Goal: Information Seeking & Learning: Learn about a topic

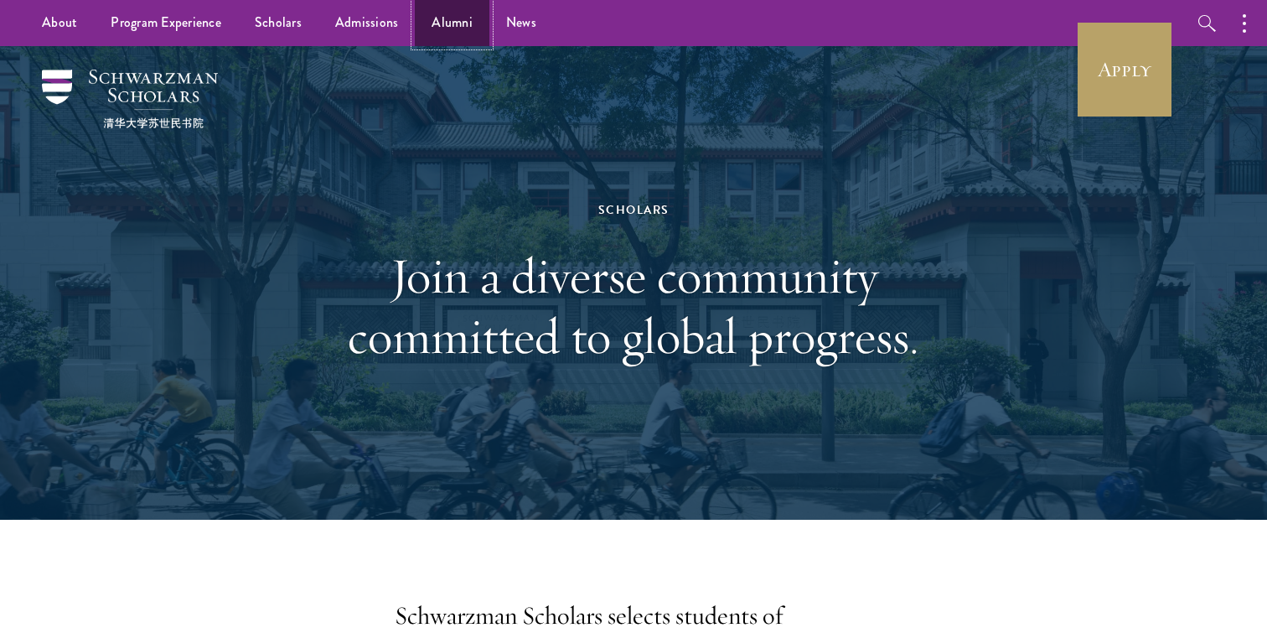
click at [442, 30] on link "Alumni" at bounding box center [452, 23] width 75 height 46
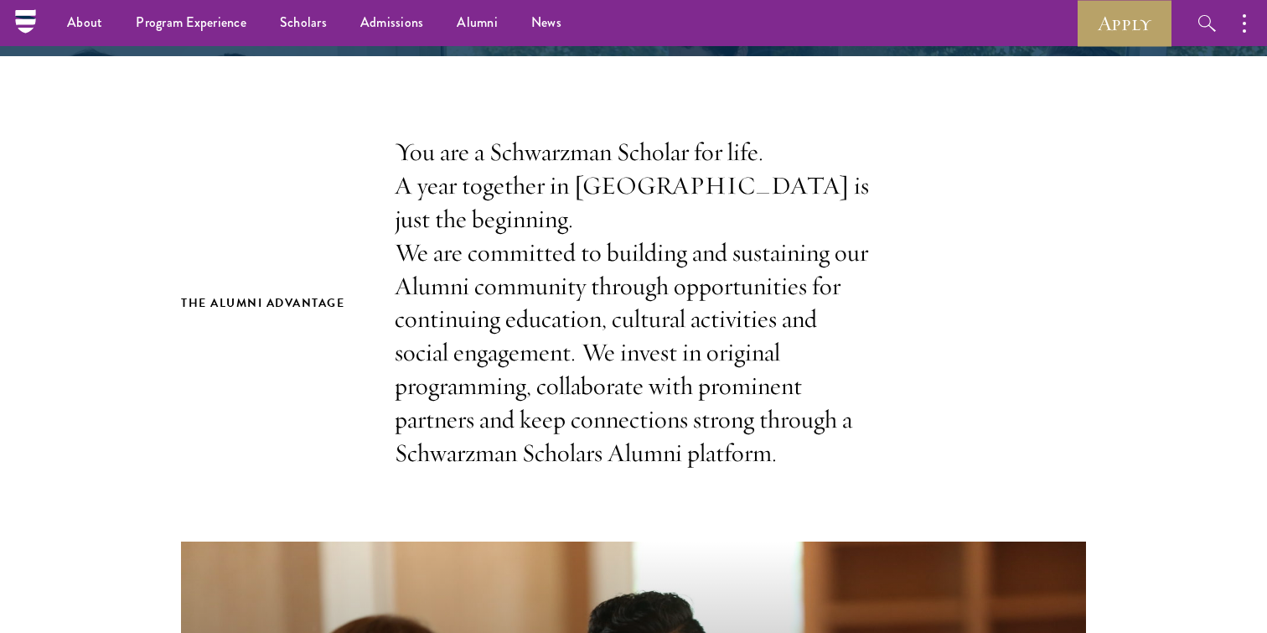
scroll to position [132, 0]
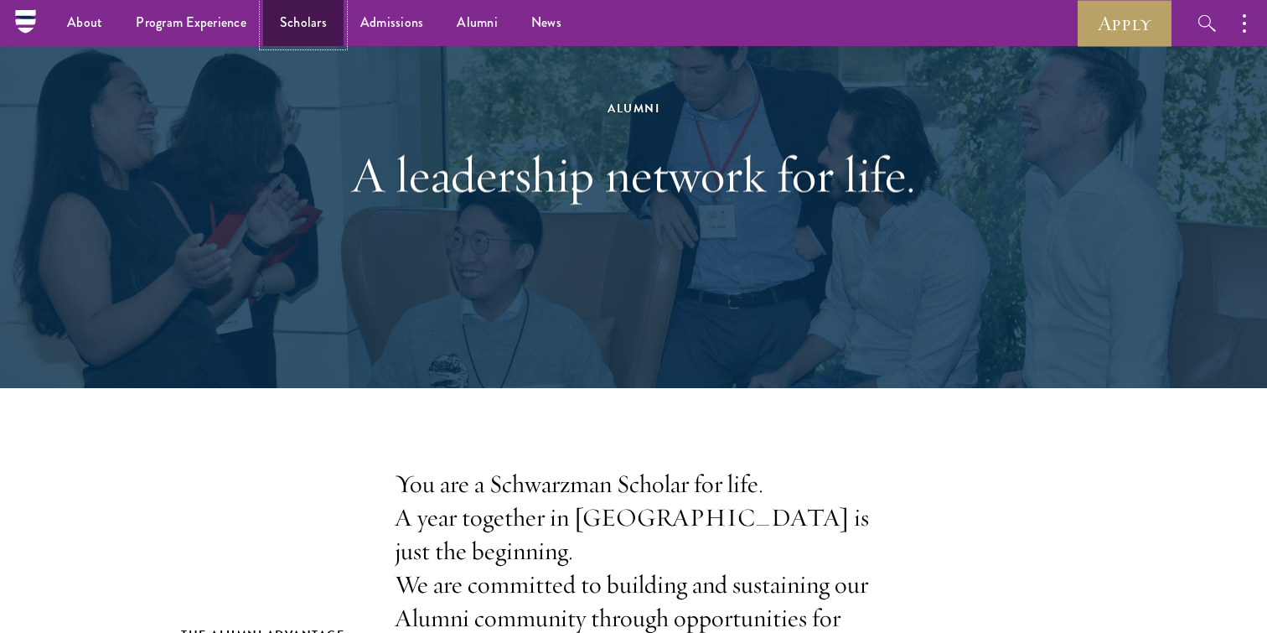
click at [324, 26] on link "Scholars" at bounding box center [303, 23] width 80 height 46
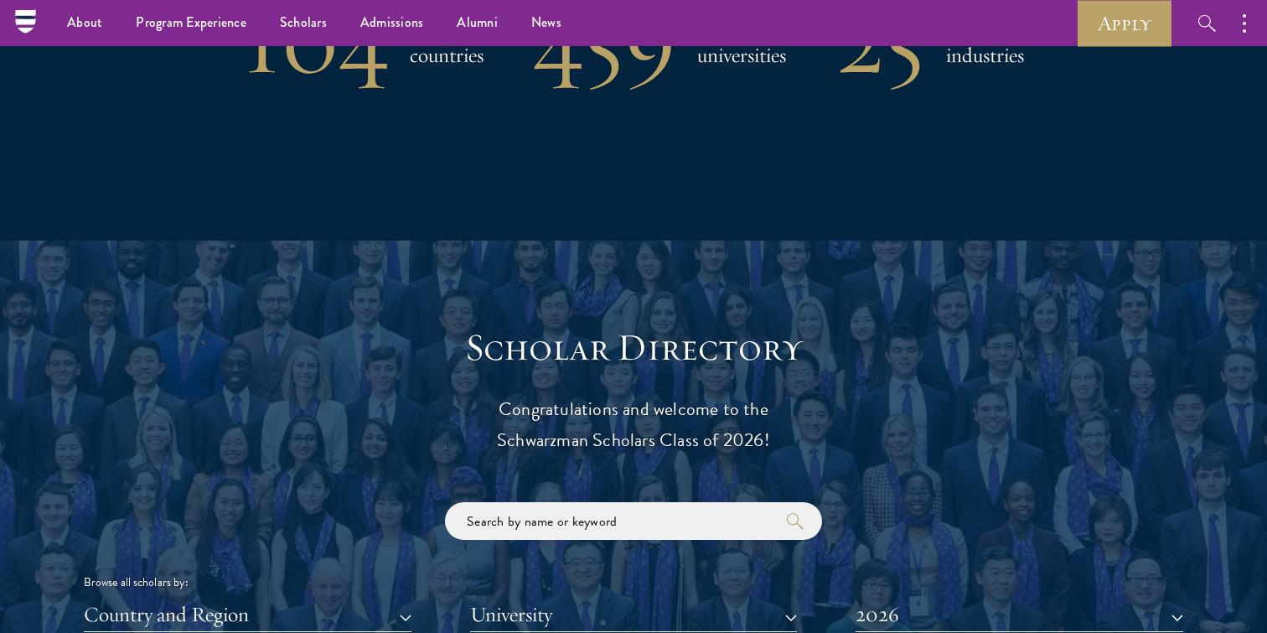
scroll to position [1550, 0]
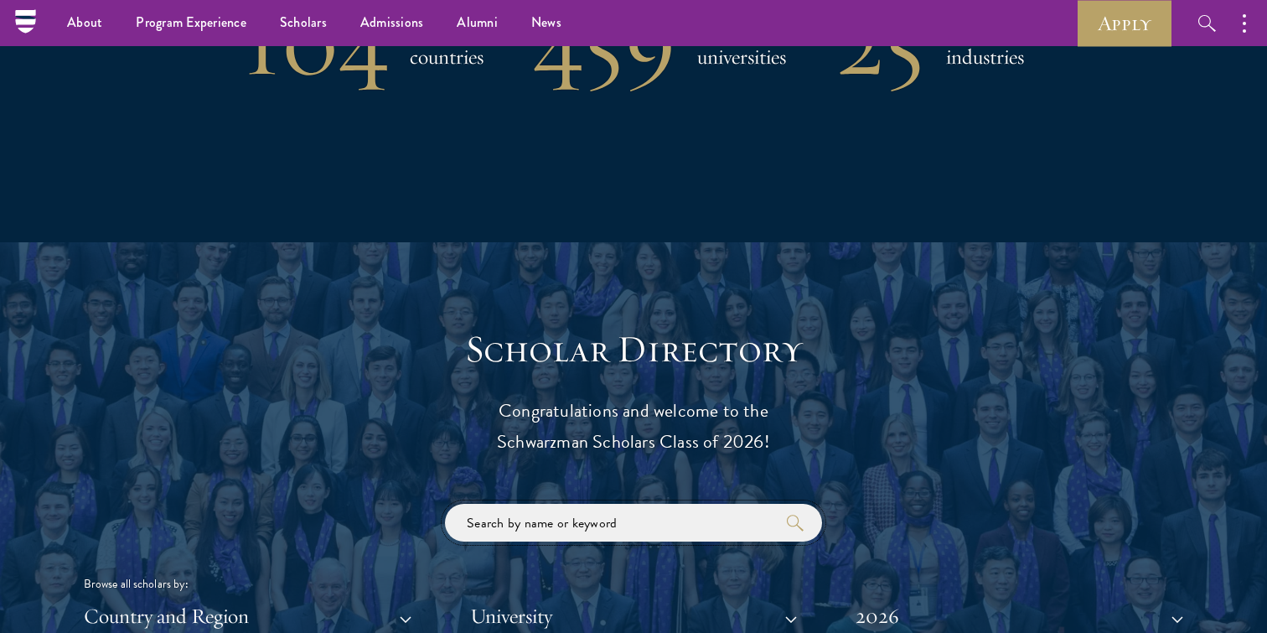
click at [608, 531] on input "search" at bounding box center [633, 523] width 377 height 38
type input "e"
click button "submit" at bounding box center [0, 0] width 0 height 0
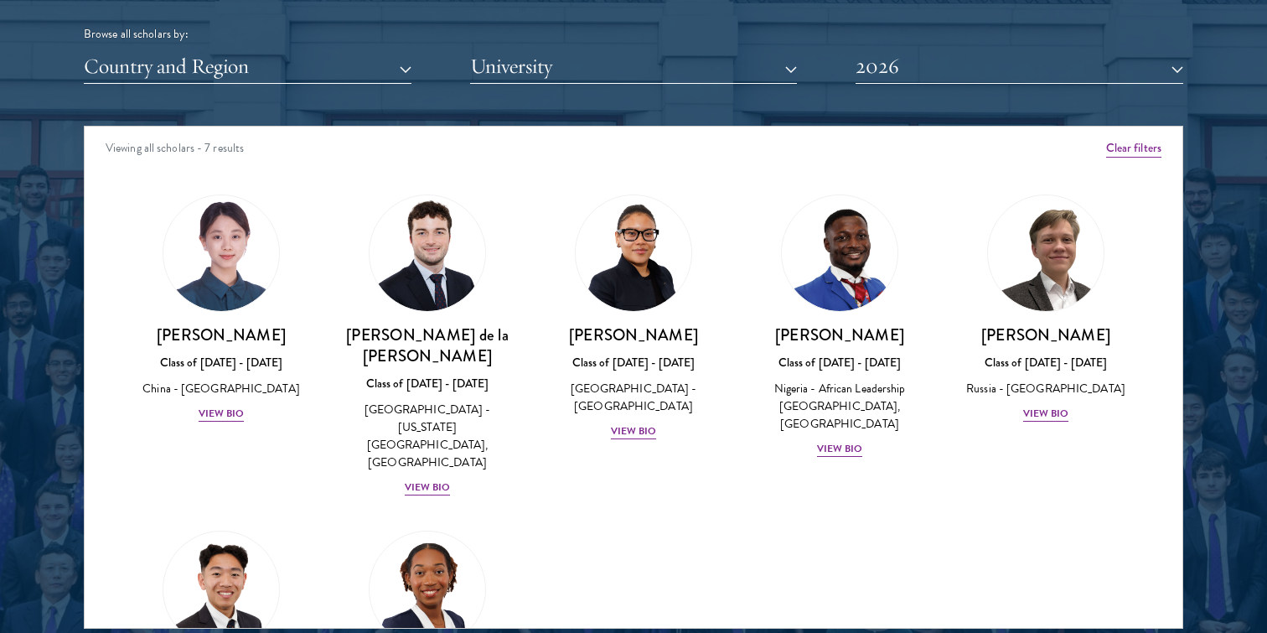
scroll to position [12, 0]
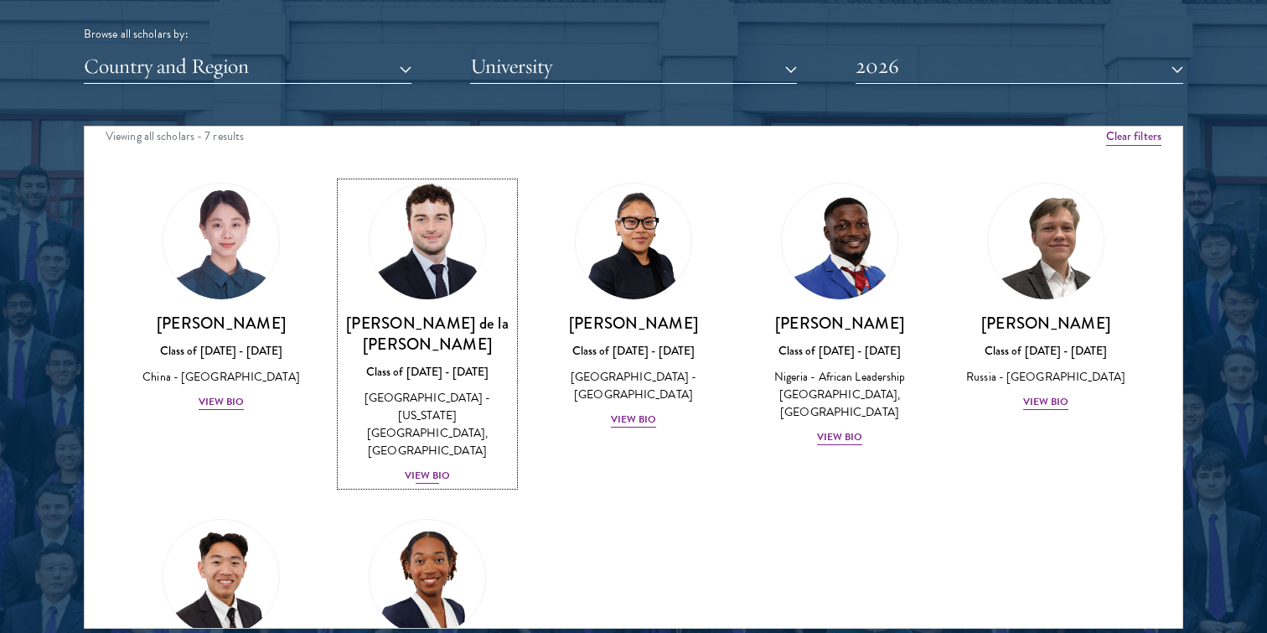
click at [442, 468] on div "View Bio" at bounding box center [428, 476] width 46 height 16
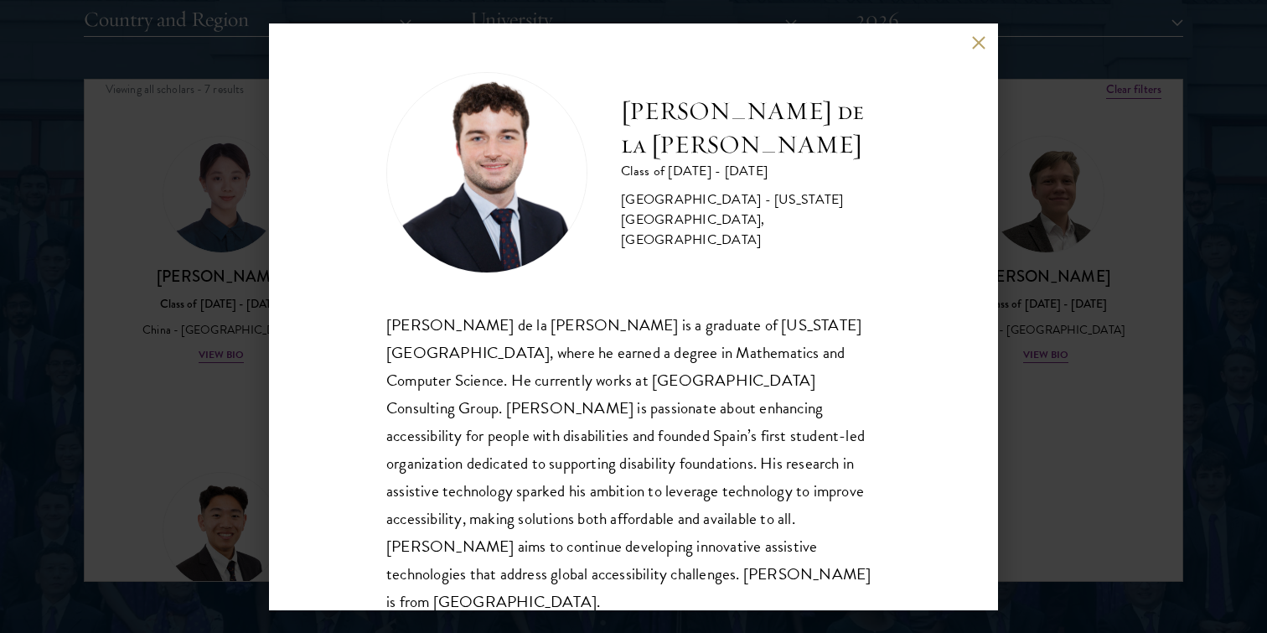
scroll to position [2147, 0]
click at [981, 44] on button at bounding box center [978, 43] width 14 height 14
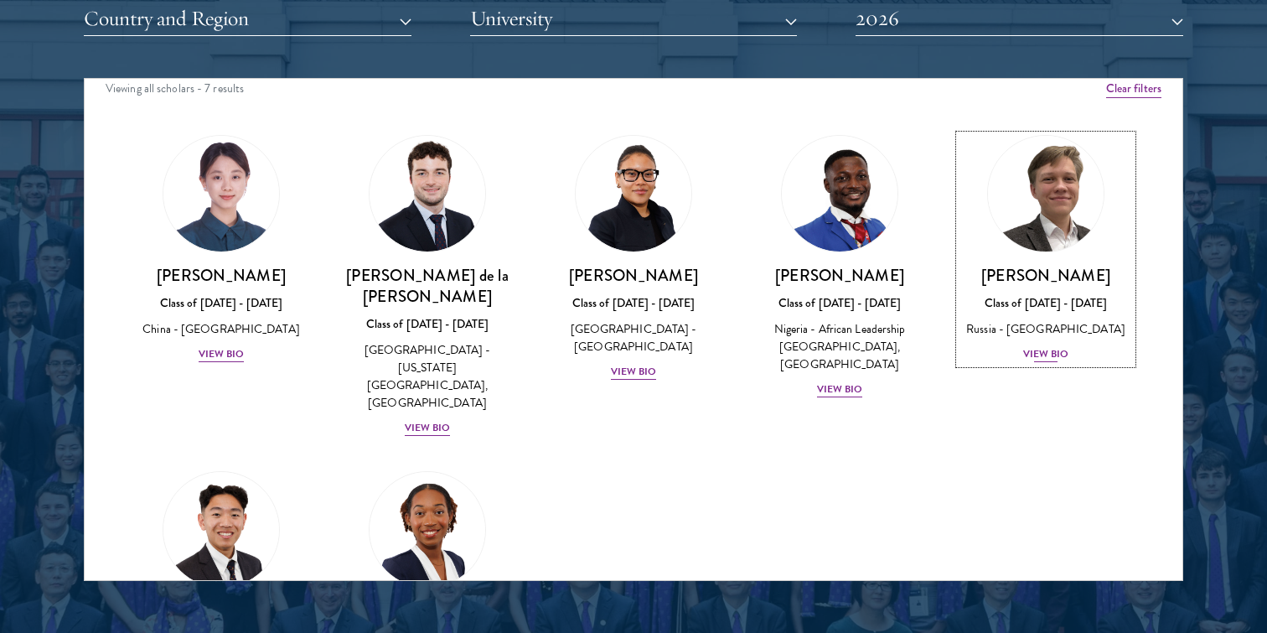
click at [1079, 364] on div "[PERSON_NAME] Class of [DATE] - [DATE] [GEOGRAPHIC_DATA] - [GEOGRAPHIC_DATA] Vi…" at bounding box center [1046, 314] width 173 height 99
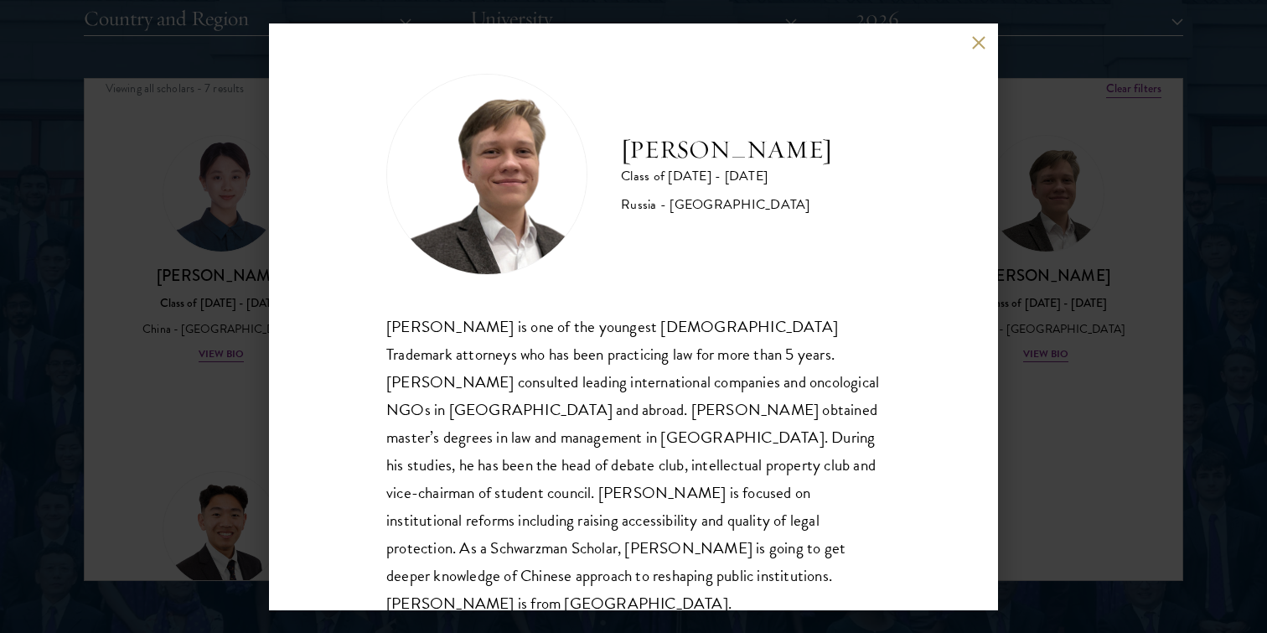
scroll to position [2, 0]
click at [994, 39] on div "[PERSON_NAME] Class of [DATE] - [DATE] [GEOGRAPHIC_DATA] - [GEOGRAPHIC_DATA] [P…" at bounding box center [633, 316] width 729 height 587
click at [981, 39] on button at bounding box center [978, 43] width 14 height 14
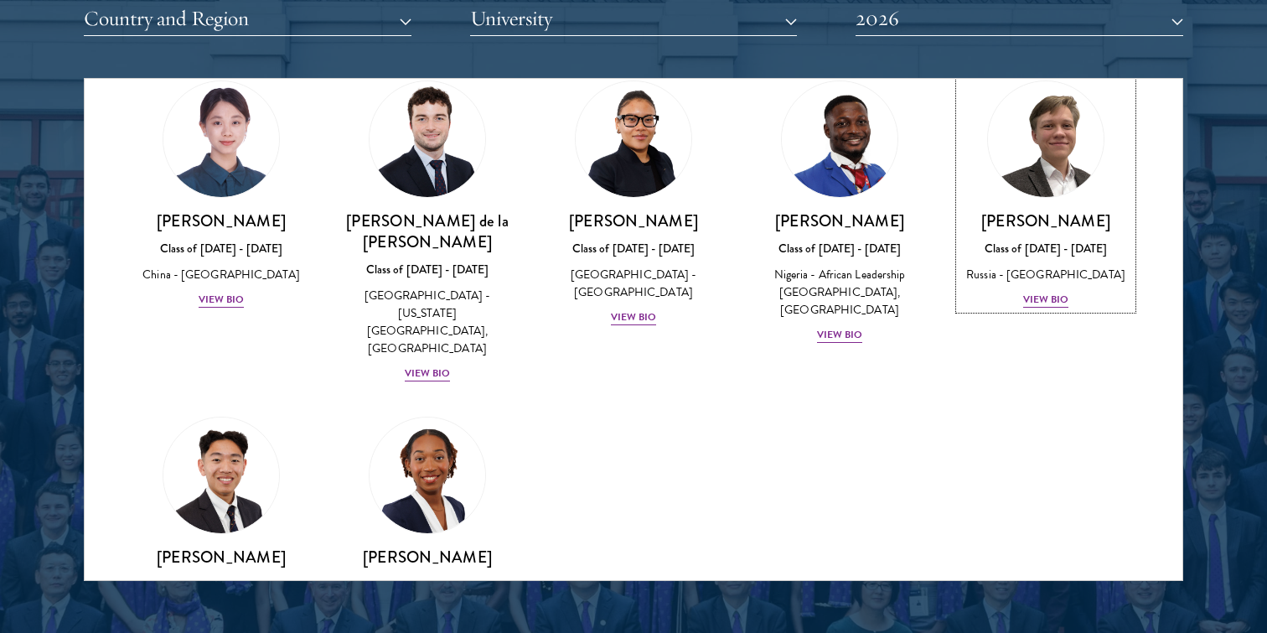
scroll to position [143, 0]
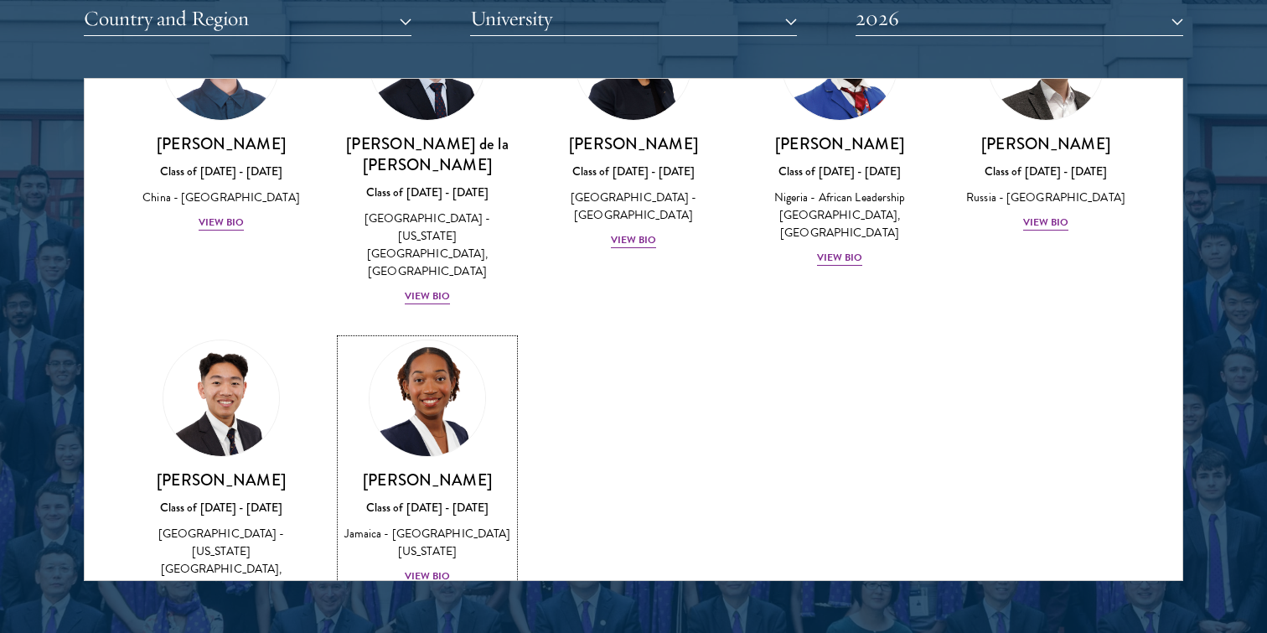
click at [452, 499] on div "Class of [DATE] - [DATE]" at bounding box center [427, 508] width 173 height 18
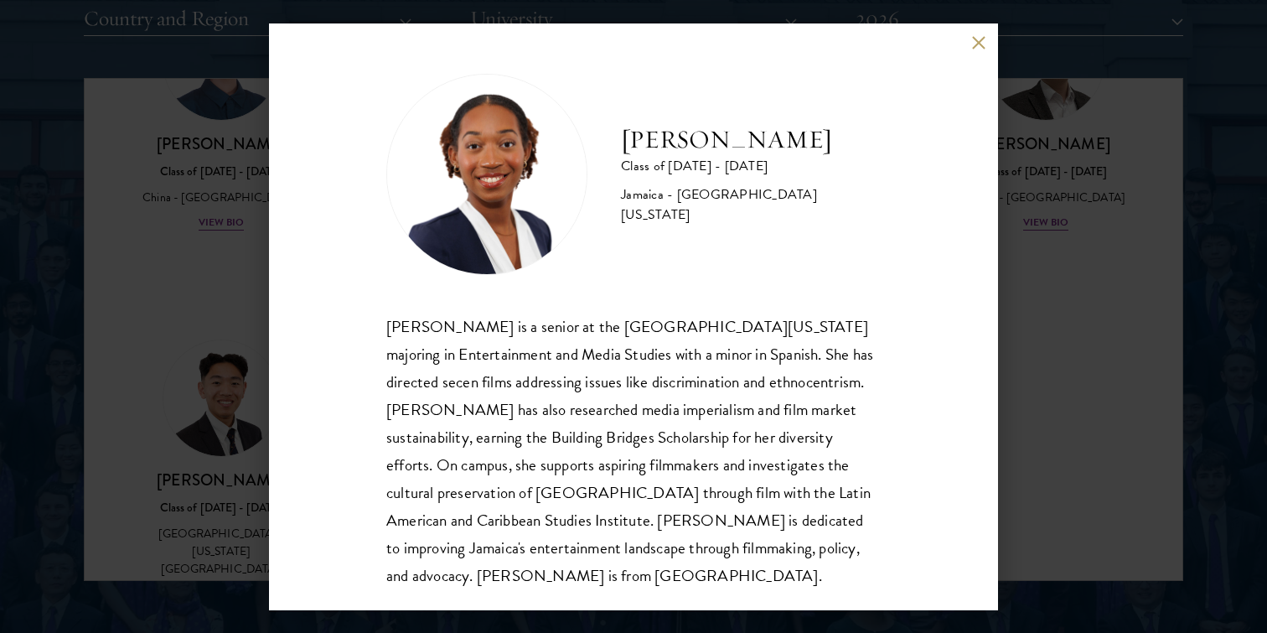
scroll to position [2, 0]
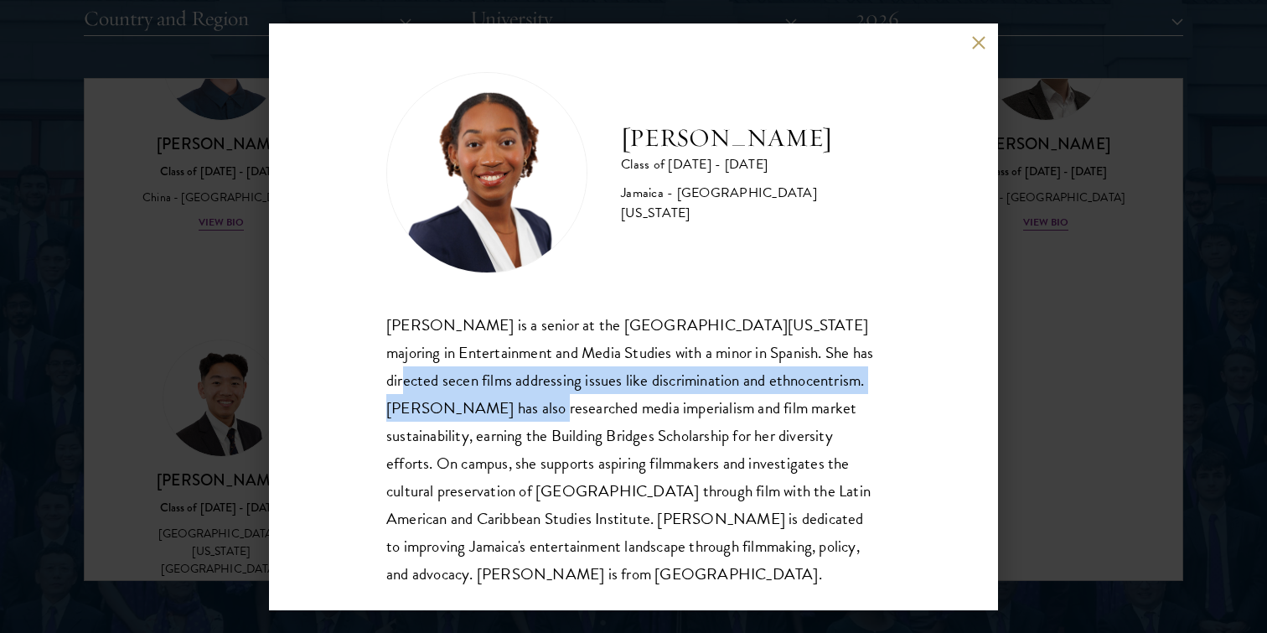
drag, startPoint x: 386, startPoint y: 373, endPoint x: 534, endPoint y: 409, distance: 151.8
click at [534, 409] on div "[PERSON_NAME] is a senior at the [GEOGRAPHIC_DATA][US_STATE] majoring in Entert…" at bounding box center [633, 449] width 494 height 277
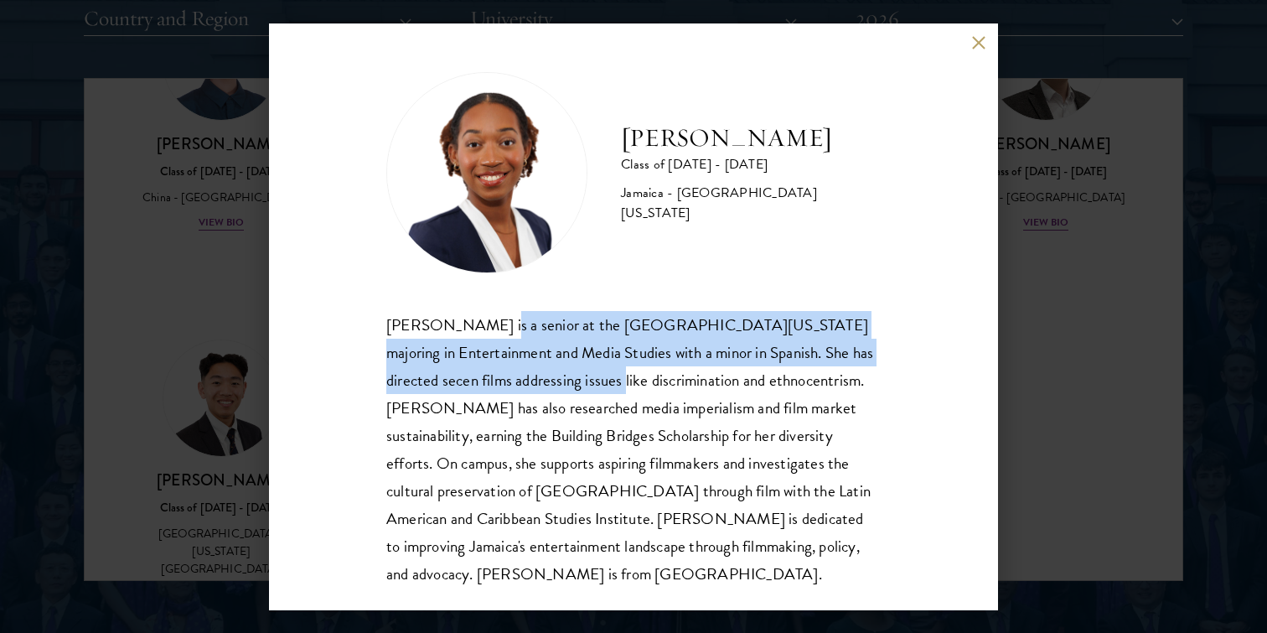
drag, startPoint x: 494, startPoint y: 324, endPoint x: 602, endPoint y: 375, distance: 119.2
click at [602, 375] on div "[PERSON_NAME] is a senior at the [GEOGRAPHIC_DATA][US_STATE] majoring in Entert…" at bounding box center [633, 449] width 494 height 277
click at [503, 327] on div "[PERSON_NAME] is a senior at the [GEOGRAPHIC_DATA][US_STATE] majoring in Entert…" at bounding box center [633, 449] width 494 height 277
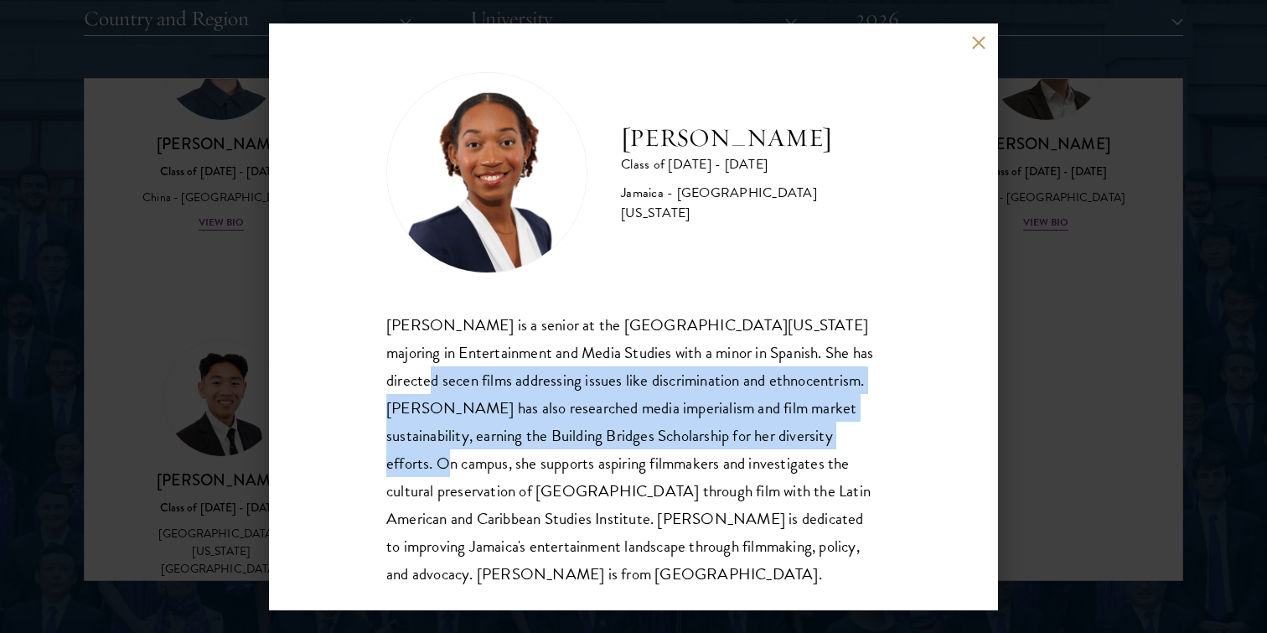
drag, startPoint x: 412, startPoint y: 385, endPoint x: 866, endPoint y: 428, distance: 455.5
click at [866, 428] on div "[PERSON_NAME] is a senior at the [GEOGRAPHIC_DATA][US_STATE] majoring in Entert…" at bounding box center [633, 449] width 494 height 277
click at [976, 44] on button at bounding box center [978, 43] width 14 height 14
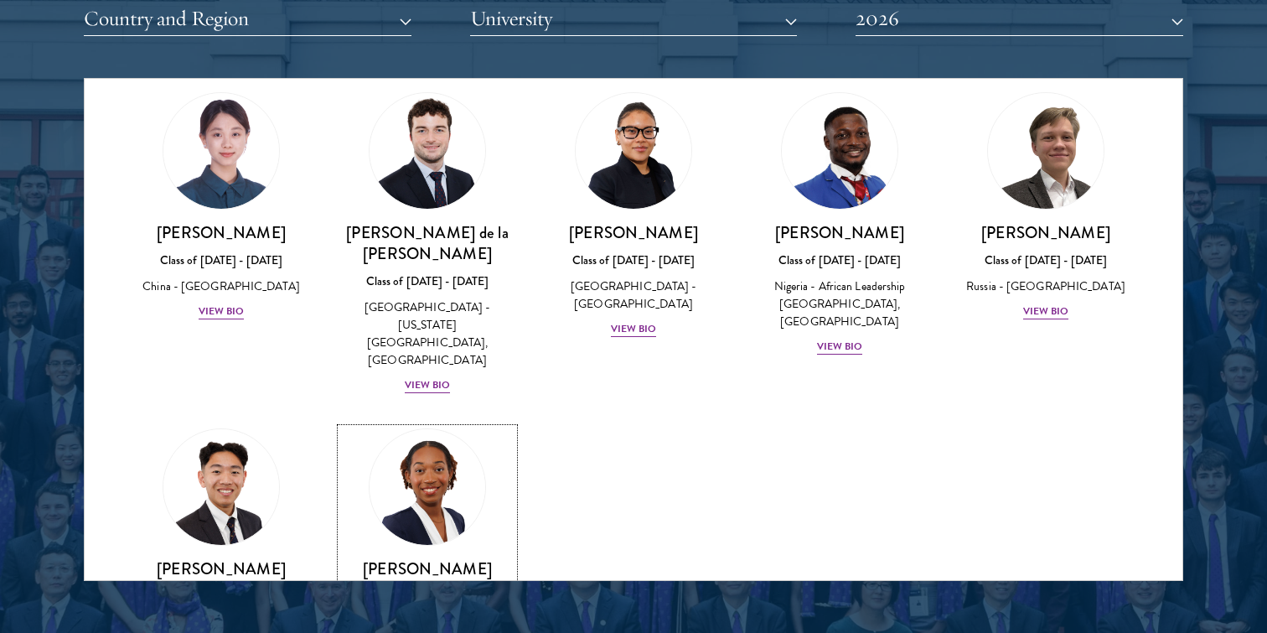
scroll to position [43, 0]
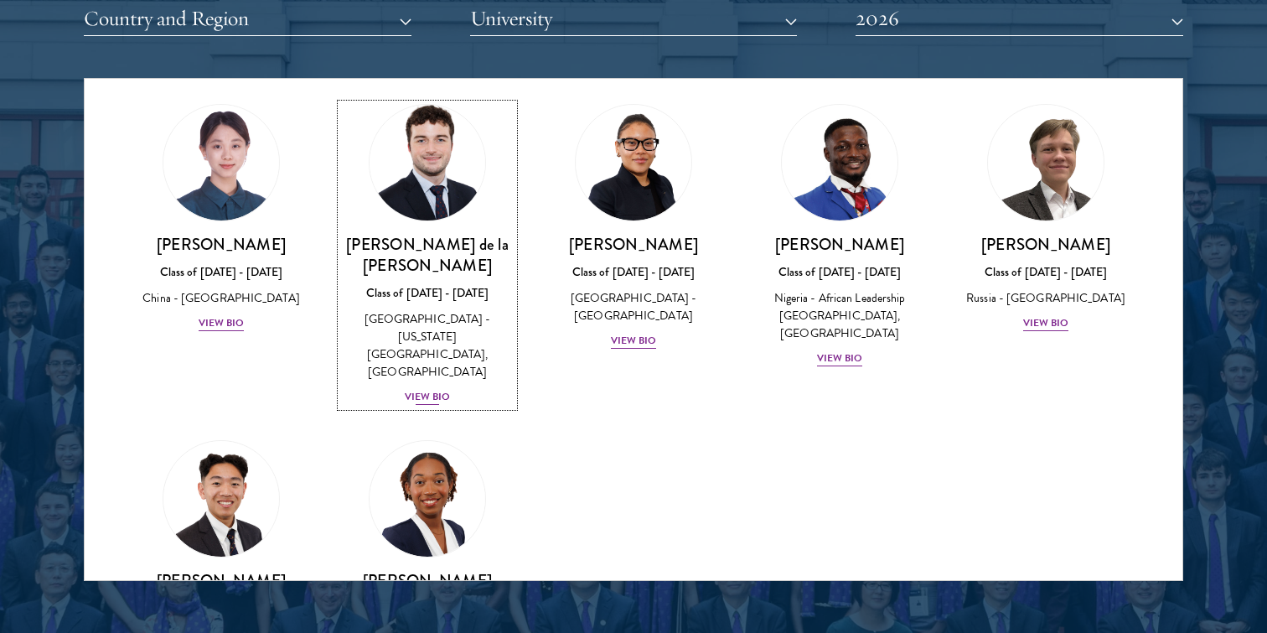
click at [456, 310] on div "[GEOGRAPHIC_DATA] - [US_STATE][GEOGRAPHIC_DATA], [GEOGRAPHIC_DATA]" at bounding box center [427, 345] width 173 height 70
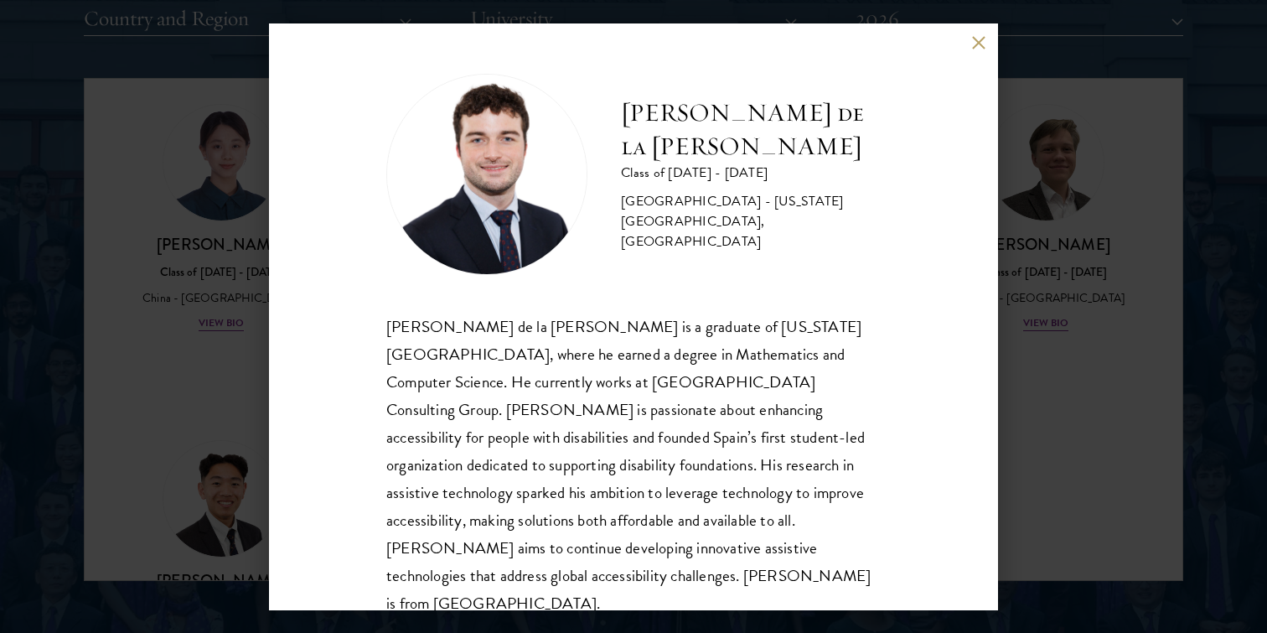
scroll to position [2, 0]
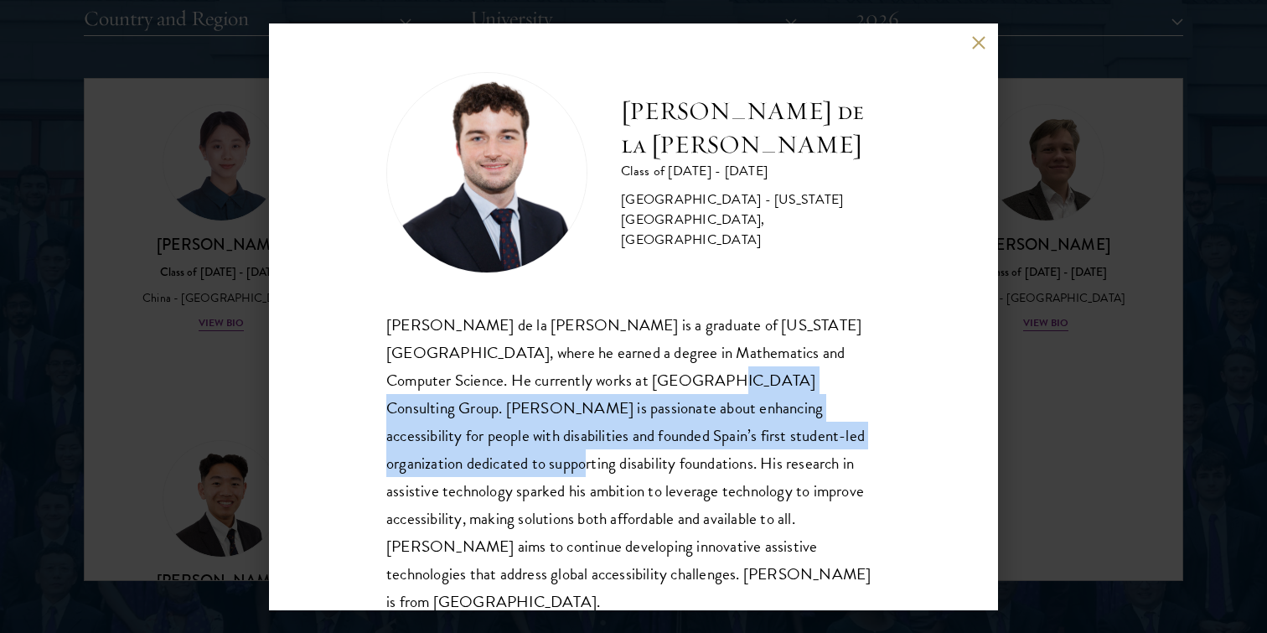
drag, startPoint x: 560, startPoint y: 377, endPoint x: 760, endPoint y: 445, distance: 211.5
click at [760, 445] on span "[PERSON_NAME] de la [PERSON_NAME] is a graduate of [US_STATE][GEOGRAPHIC_DATA],…" at bounding box center [628, 463] width 484 height 301
click at [753, 442] on span "[PERSON_NAME] de la [PERSON_NAME] is a graduate of [US_STATE][GEOGRAPHIC_DATA],…" at bounding box center [628, 463] width 484 height 301
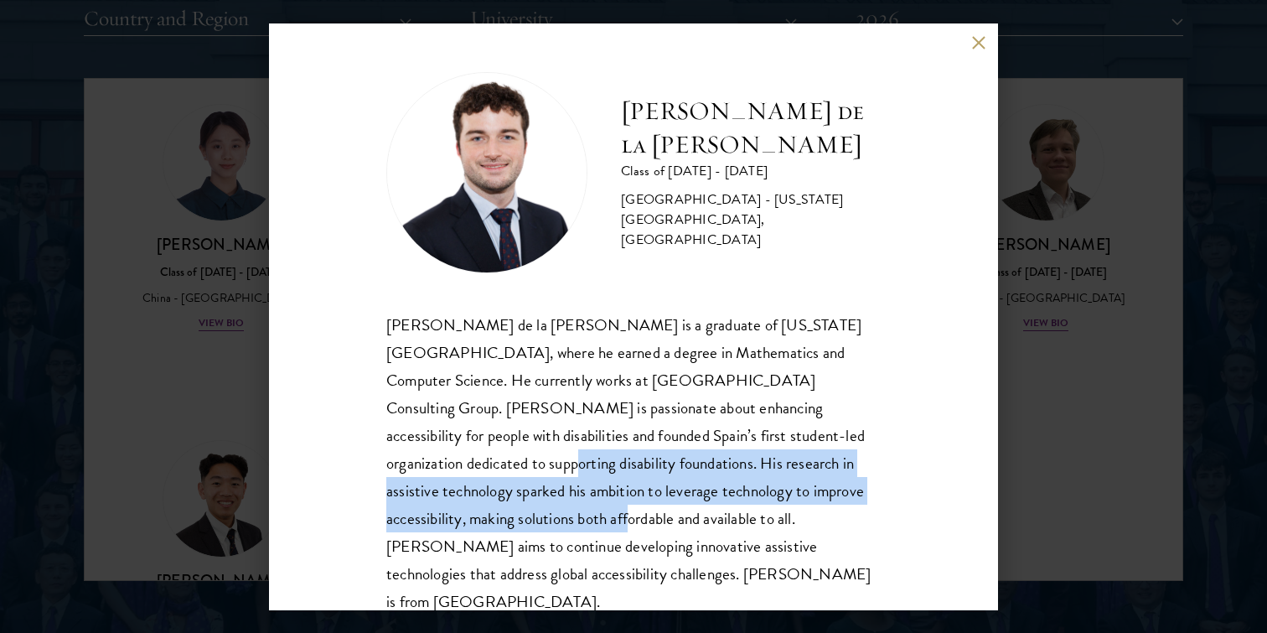
drag, startPoint x: 757, startPoint y: 442, endPoint x: 804, endPoint y: 499, distance: 73.8
click at [804, 499] on span "[PERSON_NAME] de la [PERSON_NAME] is a graduate of [US_STATE][GEOGRAPHIC_DATA],…" at bounding box center [628, 463] width 484 height 301
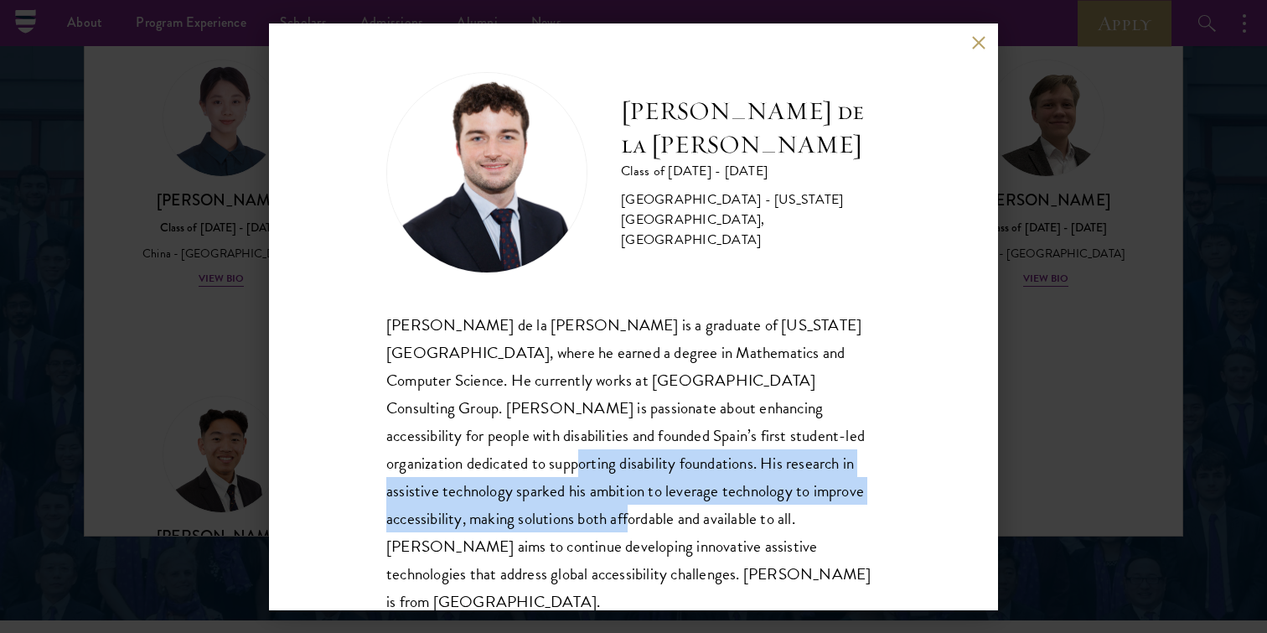
scroll to position [2147, 0]
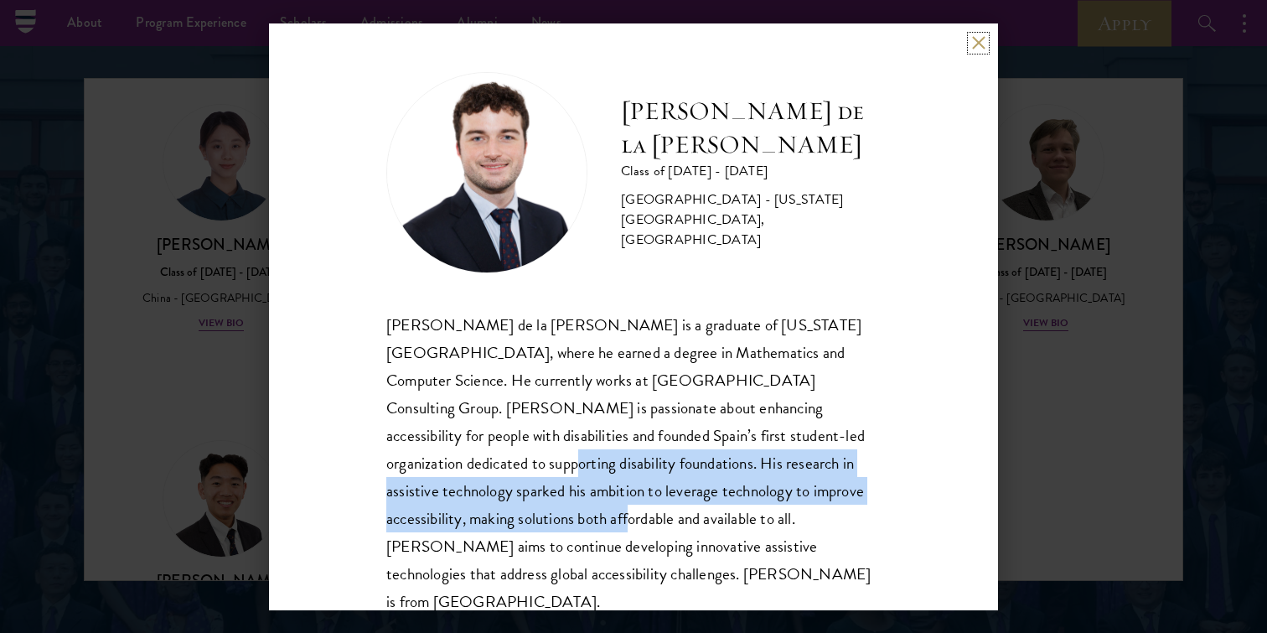
click at [976, 43] on button at bounding box center [978, 43] width 14 height 14
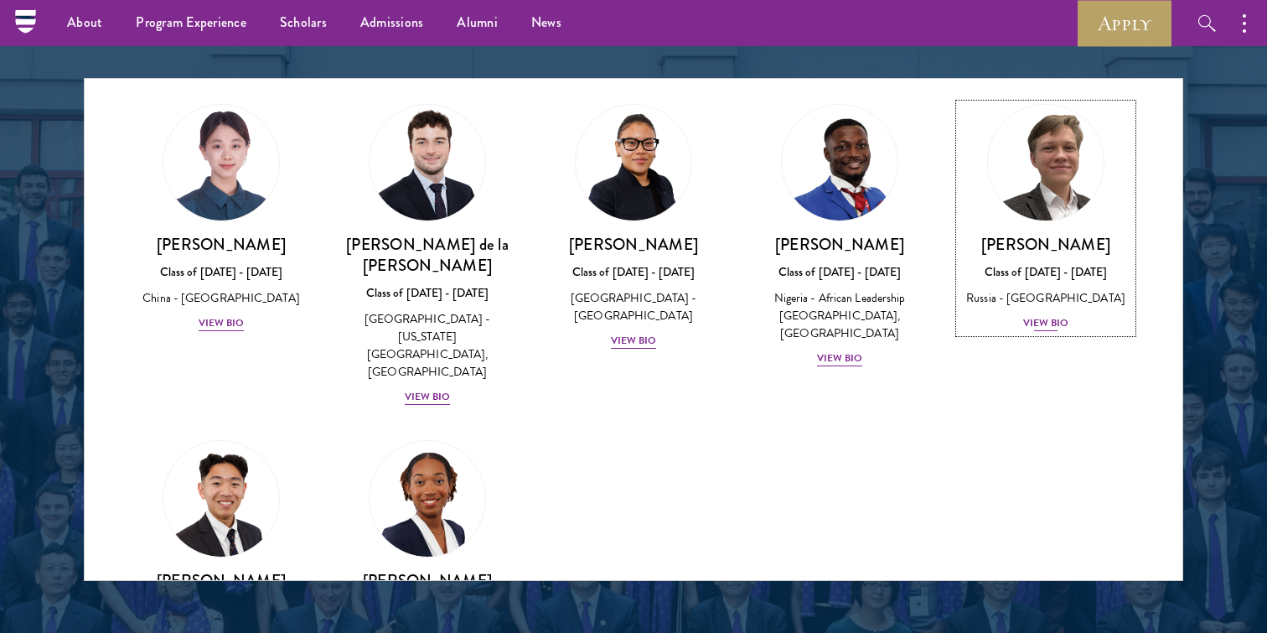
click at [1073, 213] on img at bounding box center [1045, 162] width 127 height 127
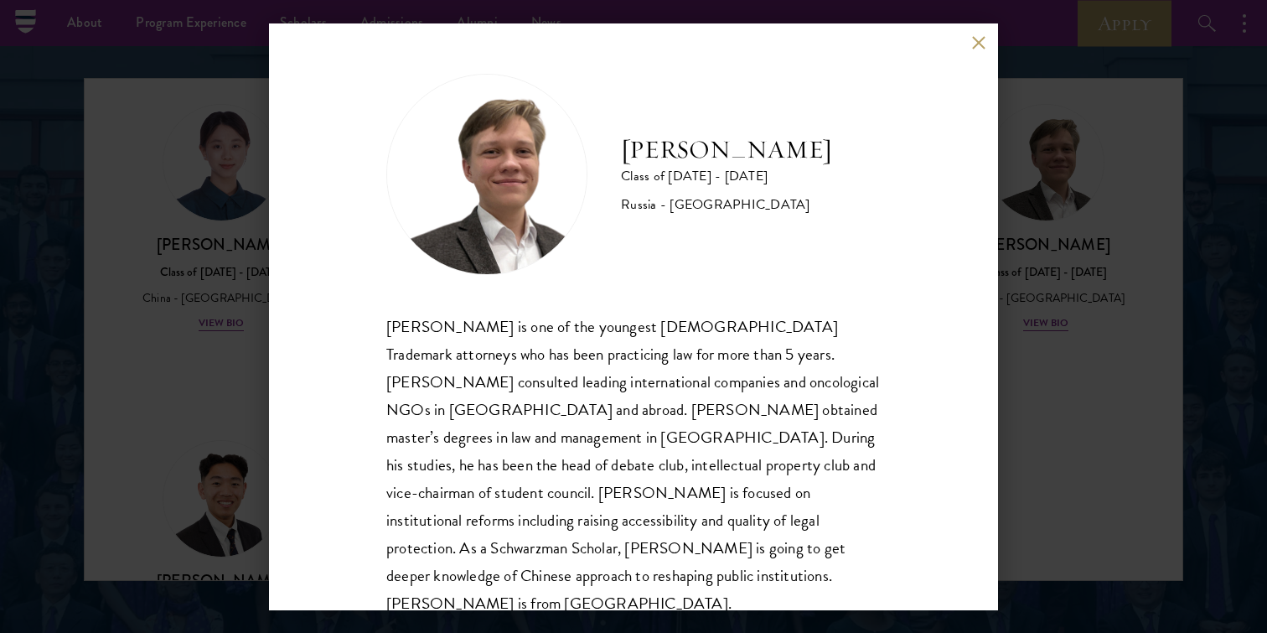
click at [971, 31] on div "[PERSON_NAME] Class of [DATE] - [DATE] [GEOGRAPHIC_DATA] - [GEOGRAPHIC_DATA] [P…" at bounding box center [633, 316] width 729 height 587
click at [975, 43] on button at bounding box center [978, 43] width 14 height 14
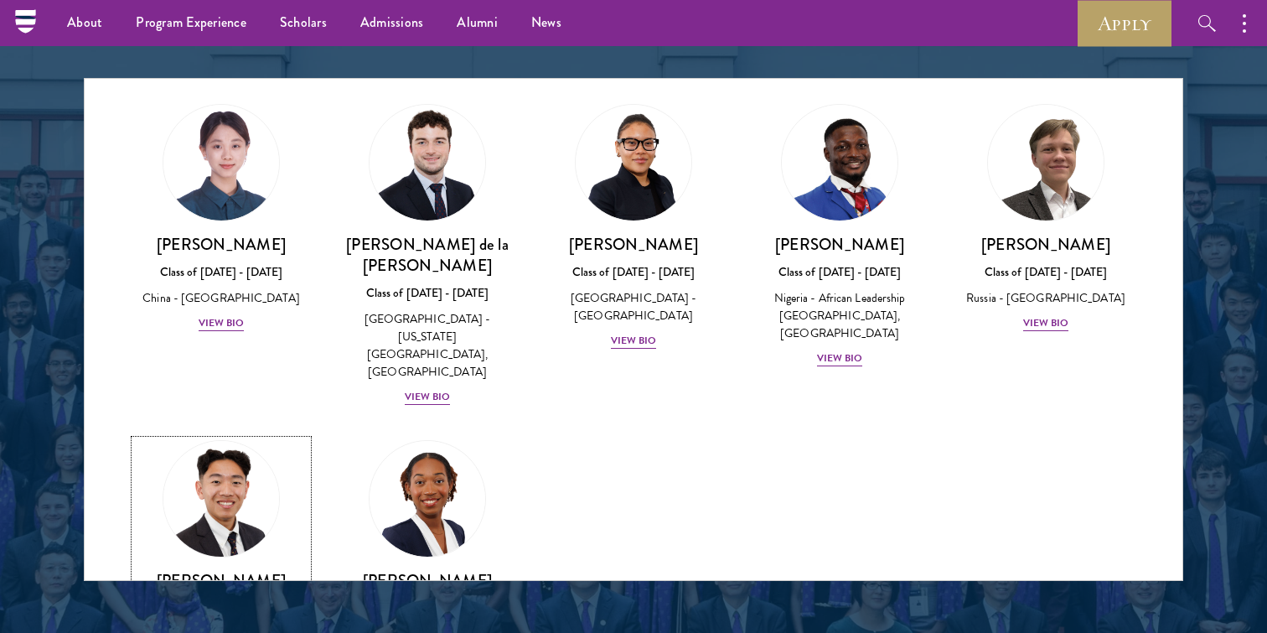
click at [257, 479] on img at bounding box center [221, 498] width 127 height 127
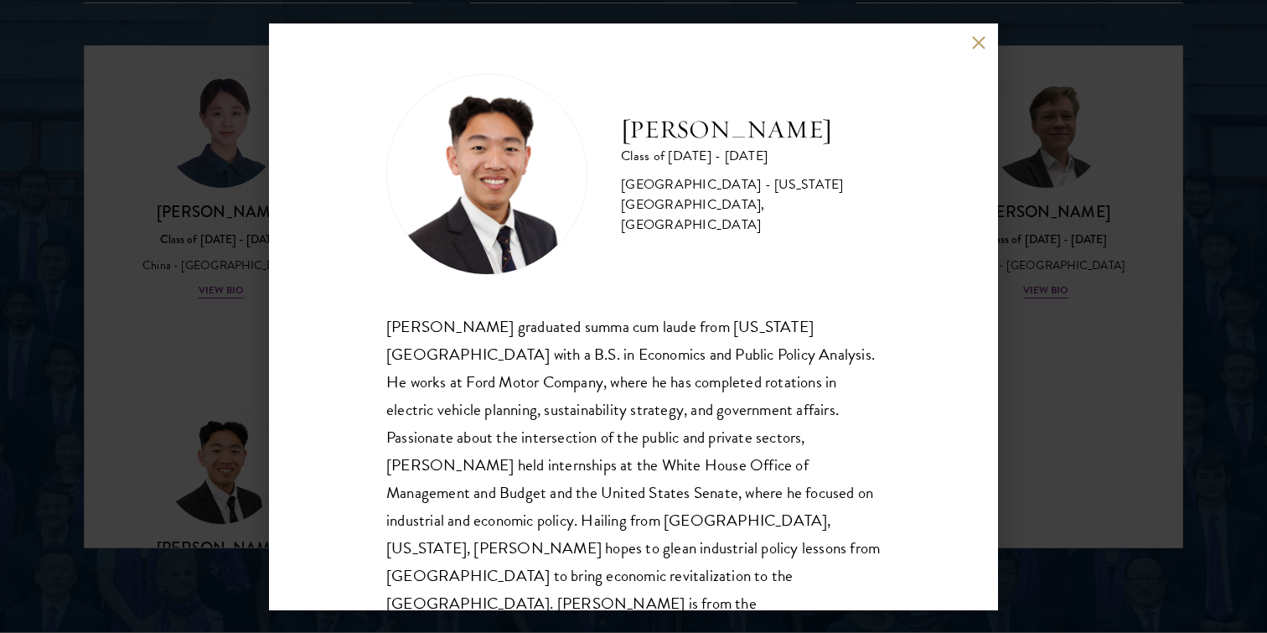
scroll to position [2, 0]
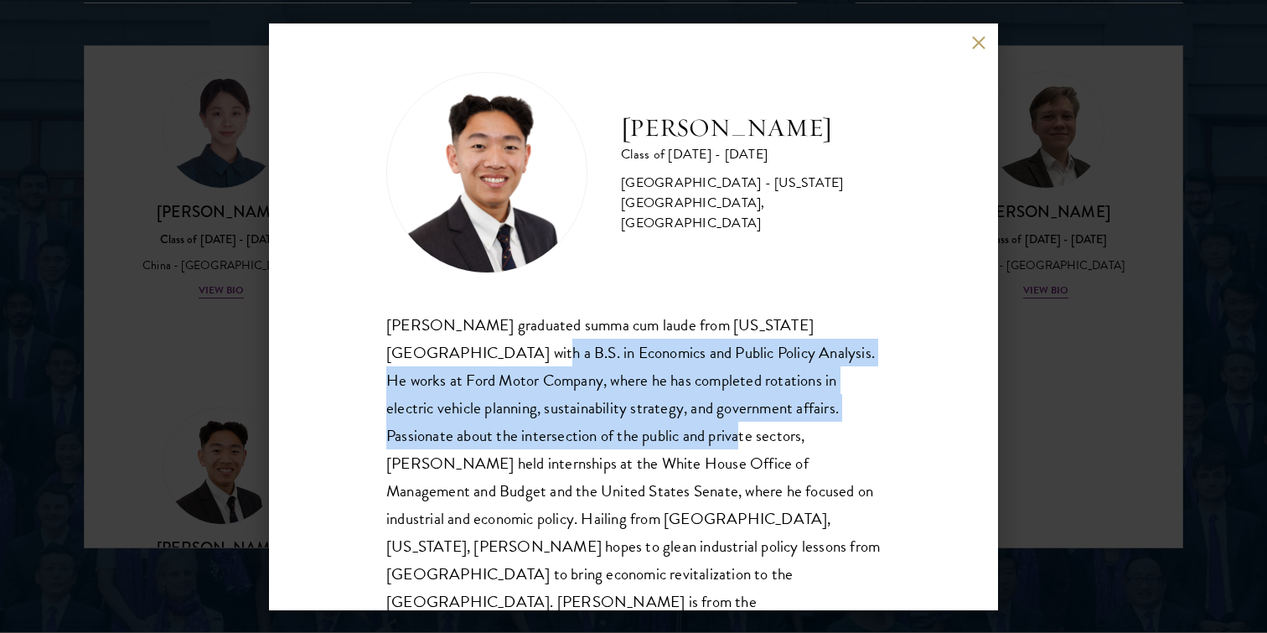
drag, startPoint x: 392, startPoint y: 345, endPoint x: 544, endPoint y: 435, distance: 176.2
click at [544, 435] on div "[PERSON_NAME] graduated summa cum laude from [US_STATE][GEOGRAPHIC_DATA] with a…" at bounding box center [633, 477] width 494 height 333
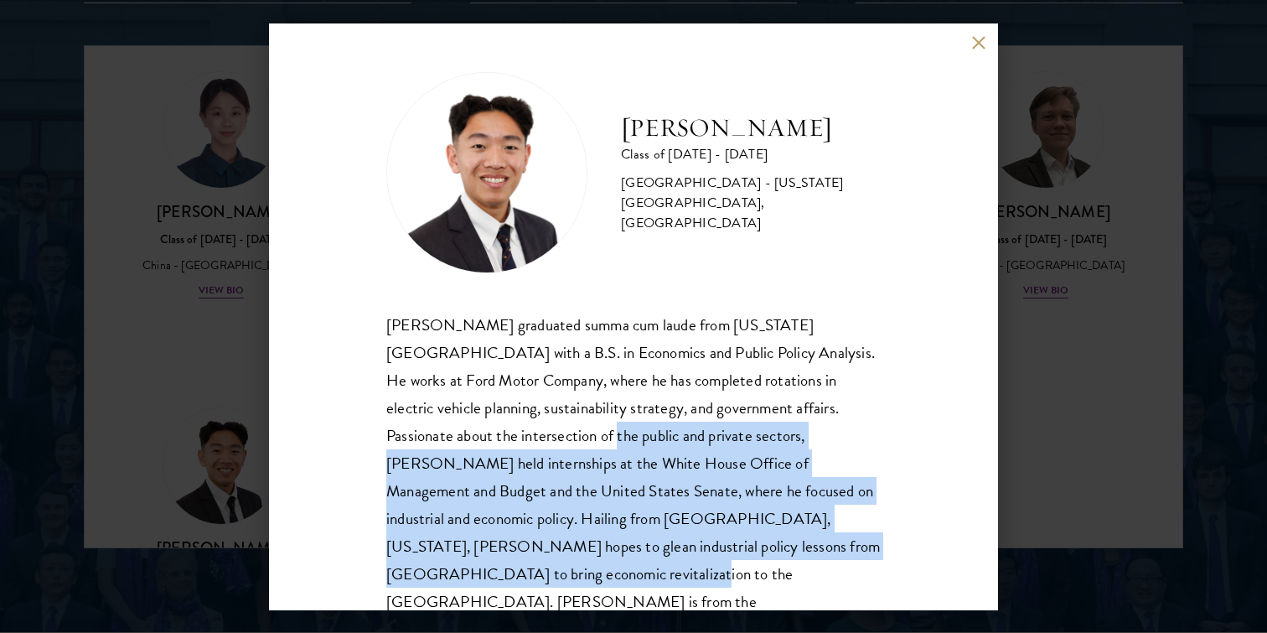
drag, startPoint x: 423, startPoint y: 432, endPoint x: 526, endPoint y: 574, distance: 175.8
click at [526, 573] on div "[PERSON_NAME] Class of [DATE] - [DATE] [GEOGRAPHIC_DATA] - [US_STATE][GEOGRAPHI…" at bounding box center [633, 316] width 729 height 587
click at [981, 46] on button at bounding box center [978, 43] width 14 height 14
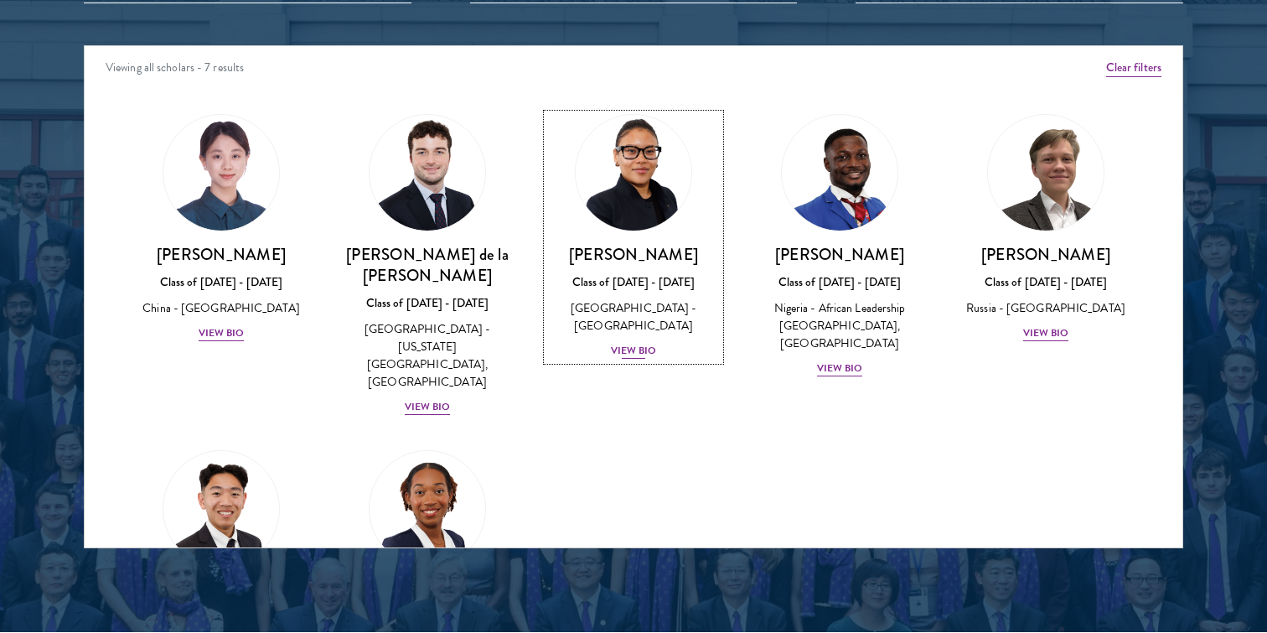
click at [660, 271] on div "[PERSON_NAME] Class of [DATE] - [DATE] [GEOGRAPHIC_DATA] - [GEOGRAPHIC_DATA] Vi…" at bounding box center [633, 302] width 173 height 116
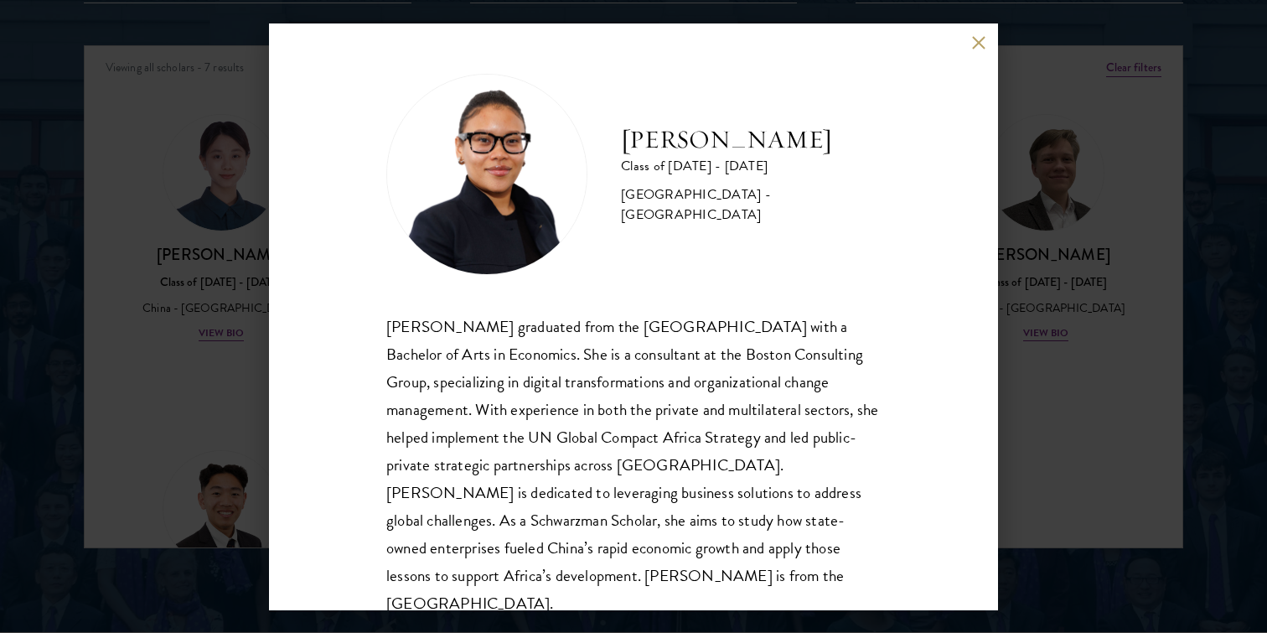
scroll to position [29, 0]
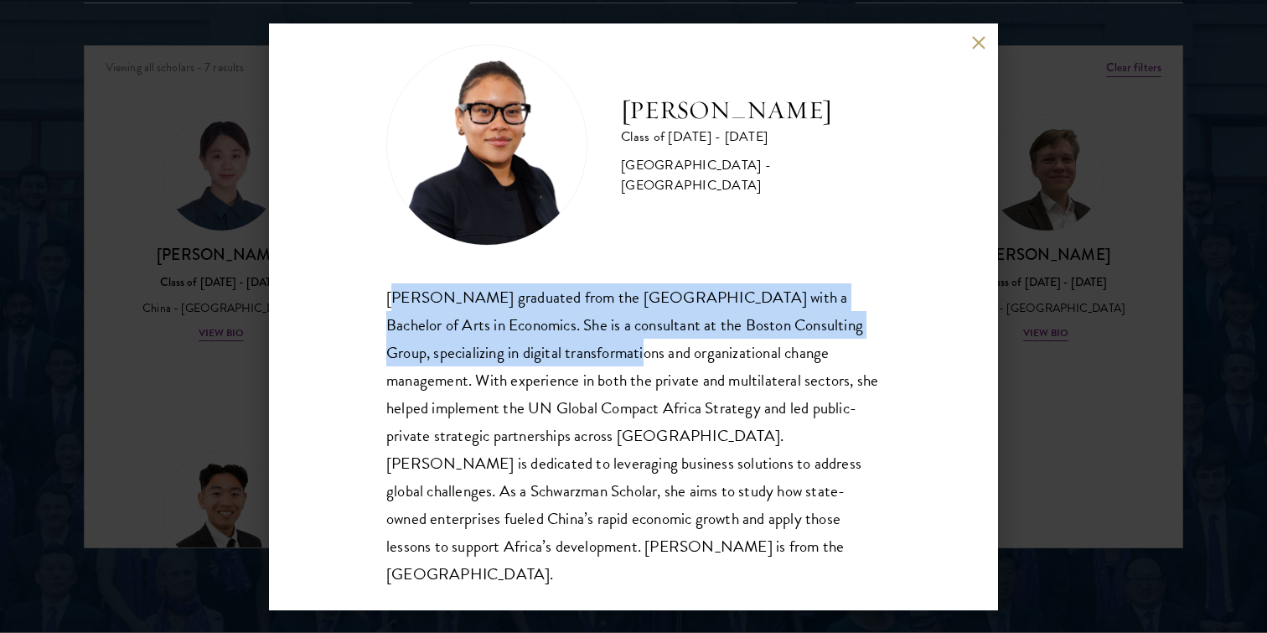
drag, startPoint x: 398, startPoint y: 292, endPoint x: 557, endPoint y: 356, distance: 171.5
click at [557, 356] on div "[PERSON_NAME] graduated from the [GEOGRAPHIC_DATA] with a Bachelor of Arts in E…" at bounding box center [633, 435] width 494 height 305
click at [975, 43] on button at bounding box center [978, 43] width 14 height 14
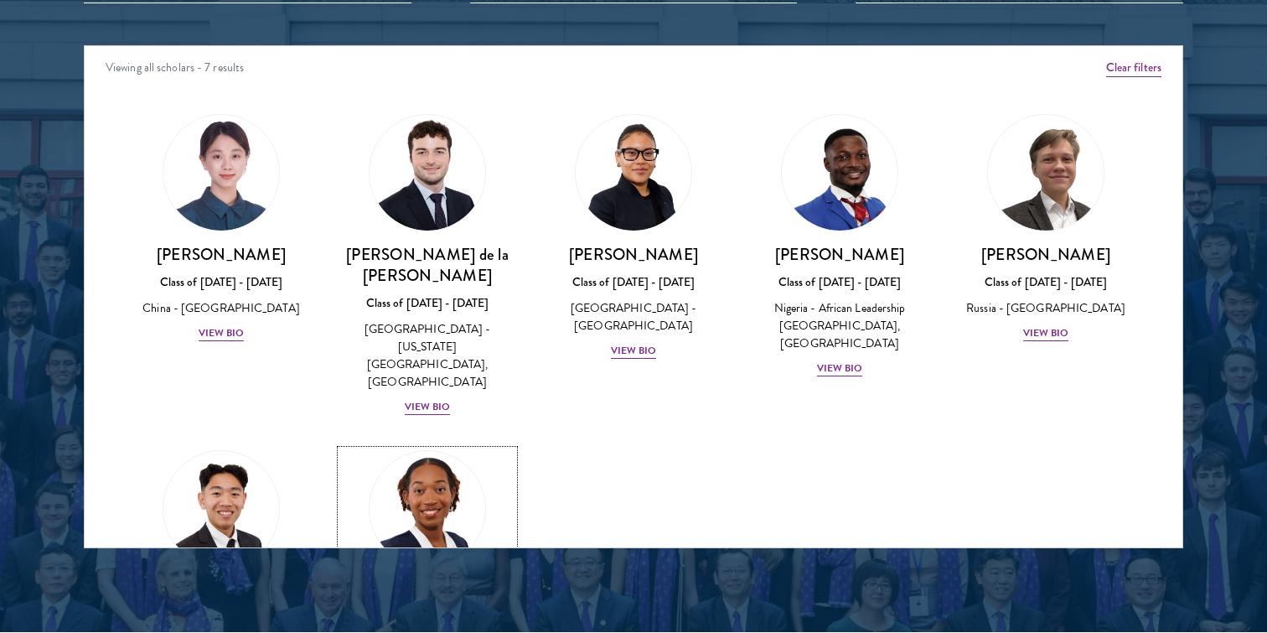
click at [394, 473] on img at bounding box center [427, 508] width 127 height 127
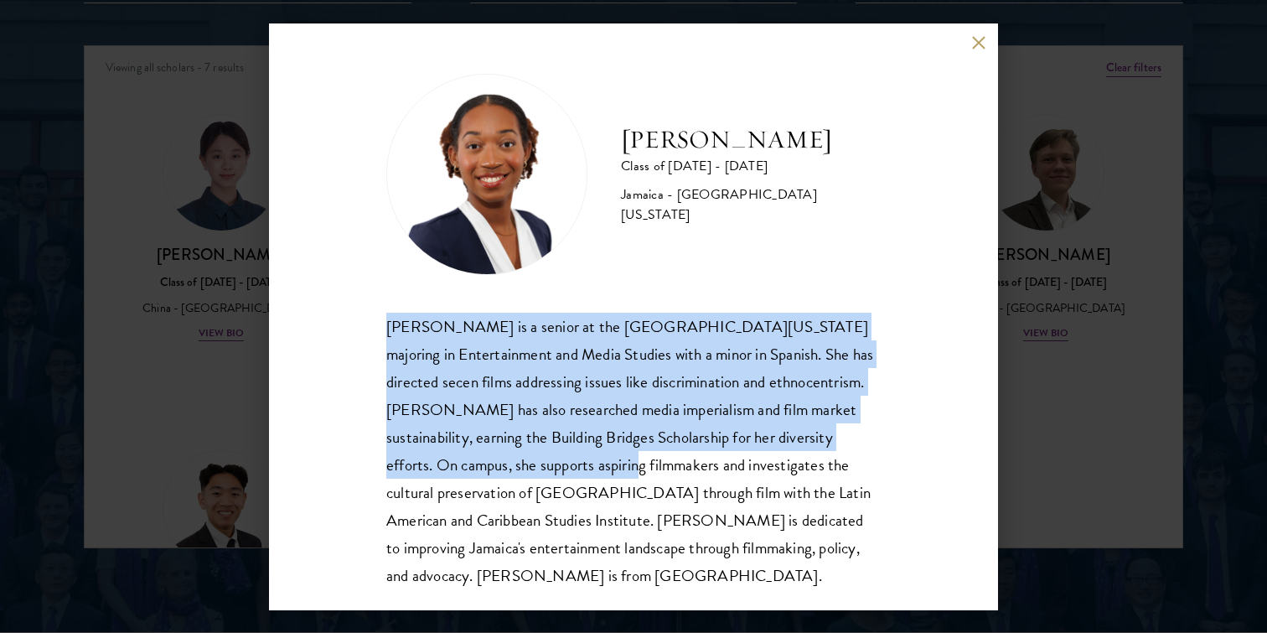
drag, startPoint x: 380, startPoint y: 332, endPoint x: 573, endPoint y: 458, distance: 230.8
click at [573, 458] on div "[PERSON_NAME] Class of [DATE] - [DATE] [GEOGRAPHIC_DATA] - [GEOGRAPHIC_DATA][US…" at bounding box center [633, 316] width 729 height 587
click at [573, 457] on div "[PERSON_NAME] is a senior at the [GEOGRAPHIC_DATA][US_STATE] majoring in Entert…" at bounding box center [633, 451] width 494 height 277
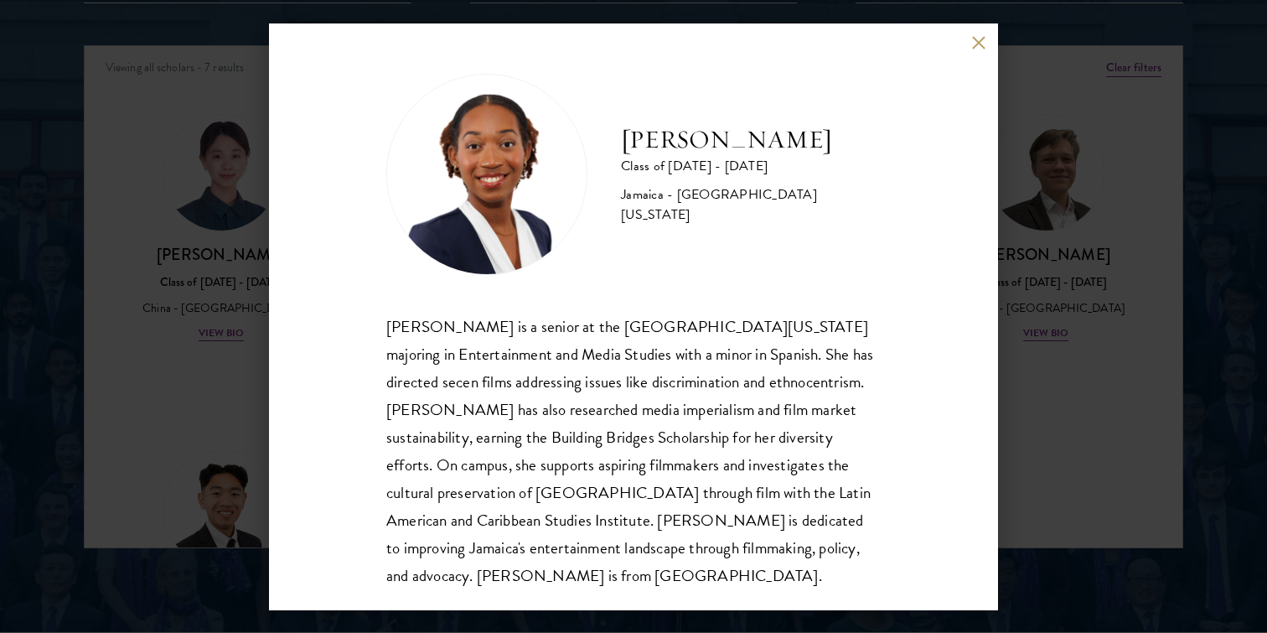
drag, startPoint x: 591, startPoint y: 406, endPoint x: 603, endPoint y: 468, distance: 63.1
click at [603, 468] on div "[PERSON_NAME] is a senior at the [GEOGRAPHIC_DATA][US_STATE] majoring in Entert…" at bounding box center [633, 451] width 494 height 277
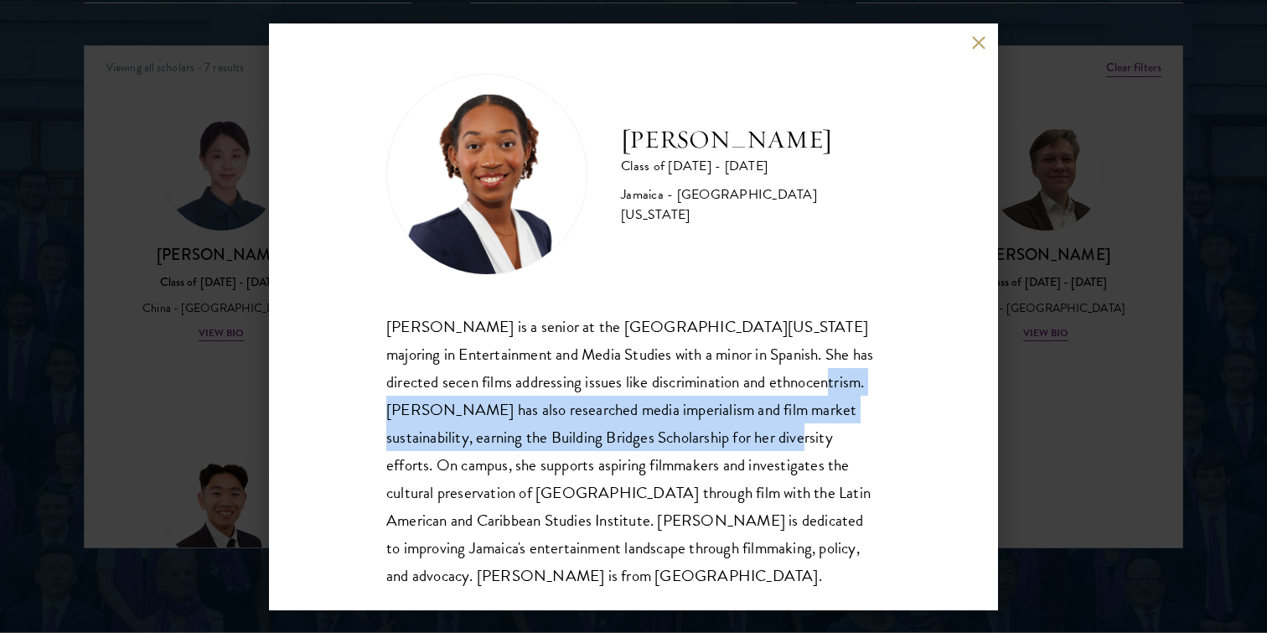
drag, startPoint x: 811, startPoint y: 387, endPoint x: 742, endPoint y: 442, distance: 88.9
click at [742, 442] on div "[PERSON_NAME] is a senior at the [GEOGRAPHIC_DATA][US_STATE] majoring in Entert…" at bounding box center [633, 451] width 494 height 277
click at [981, 45] on button at bounding box center [978, 43] width 14 height 14
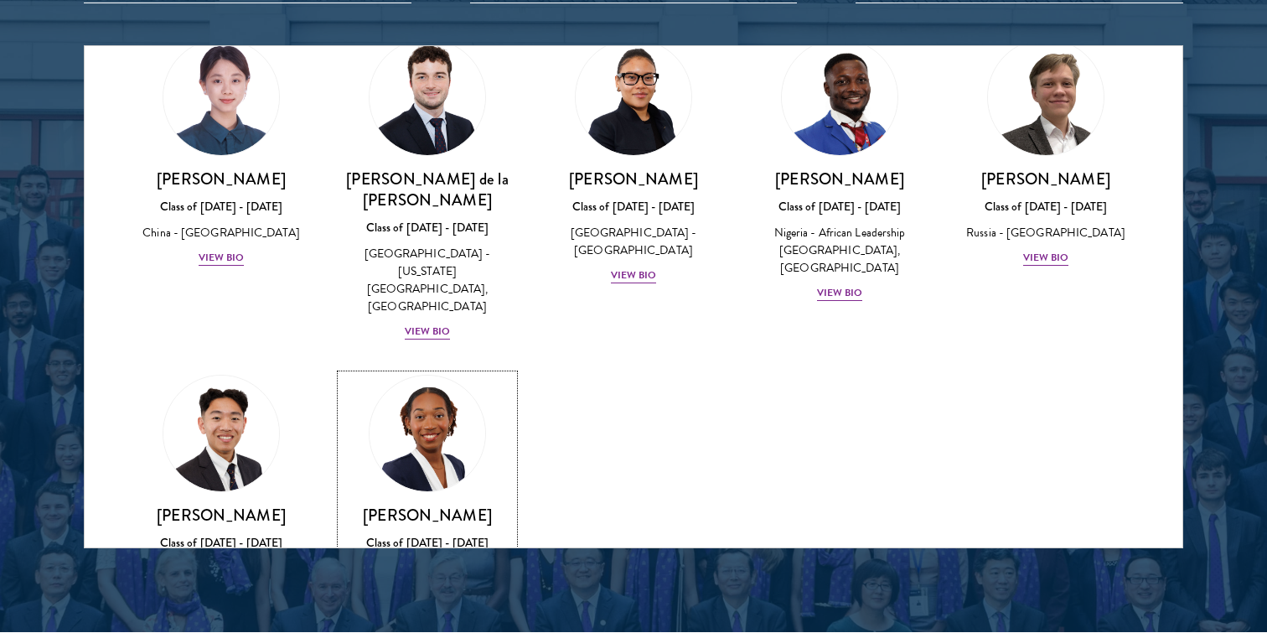
scroll to position [143, 0]
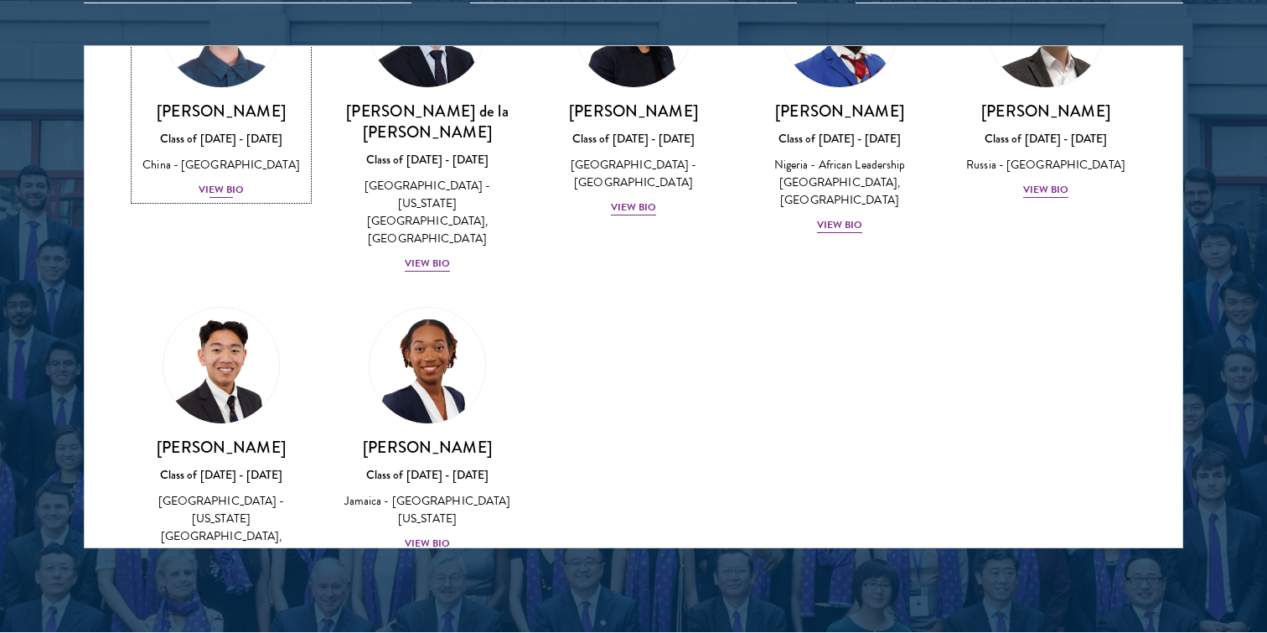
click at [205, 63] on img at bounding box center [221, 29] width 127 height 127
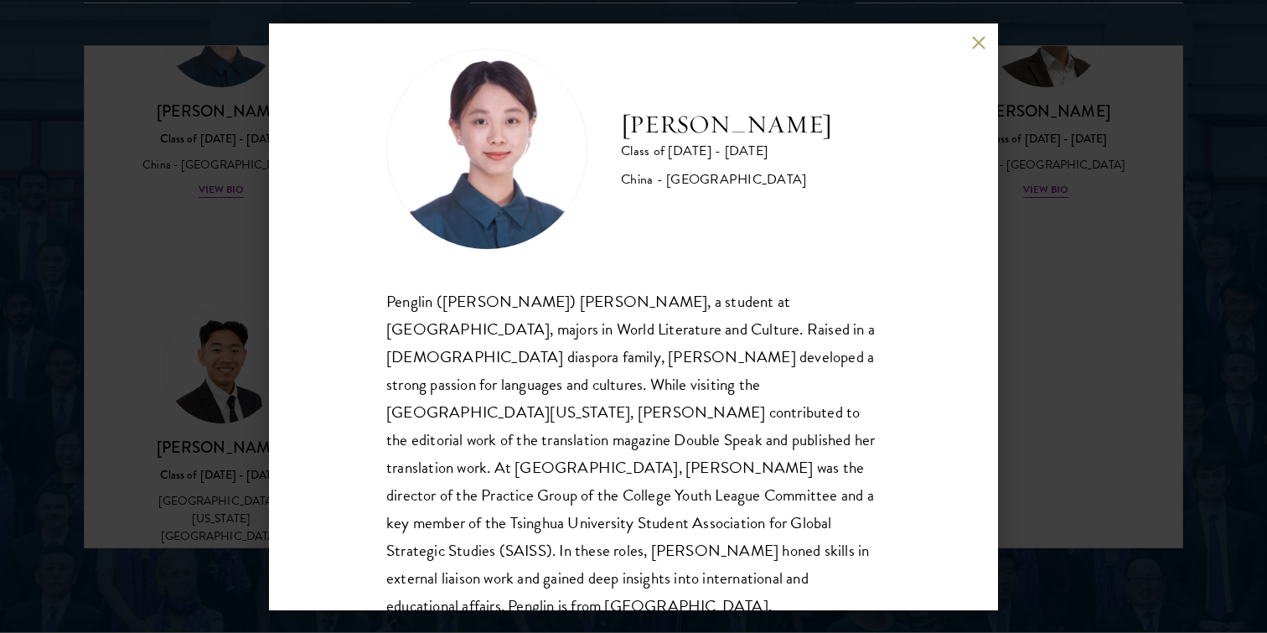
scroll to position [29, 0]
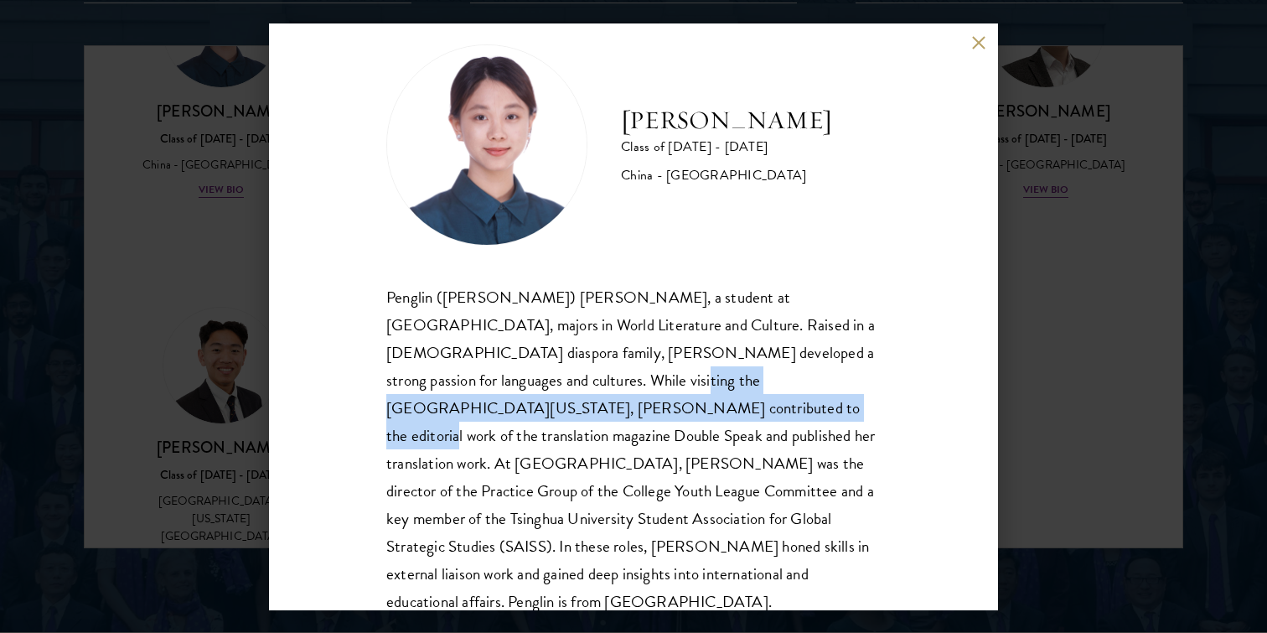
drag, startPoint x: 444, startPoint y: 367, endPoint x: 474, endPoint y: 402, distance: 46.4
click at [475, 403] on div "Penglin ([PERSON_NAME]) [PERSON_NAME], a student at [GEOGRAPHIC_DATA], majors i…" at bounding box center [633, 449] width 494 height 333
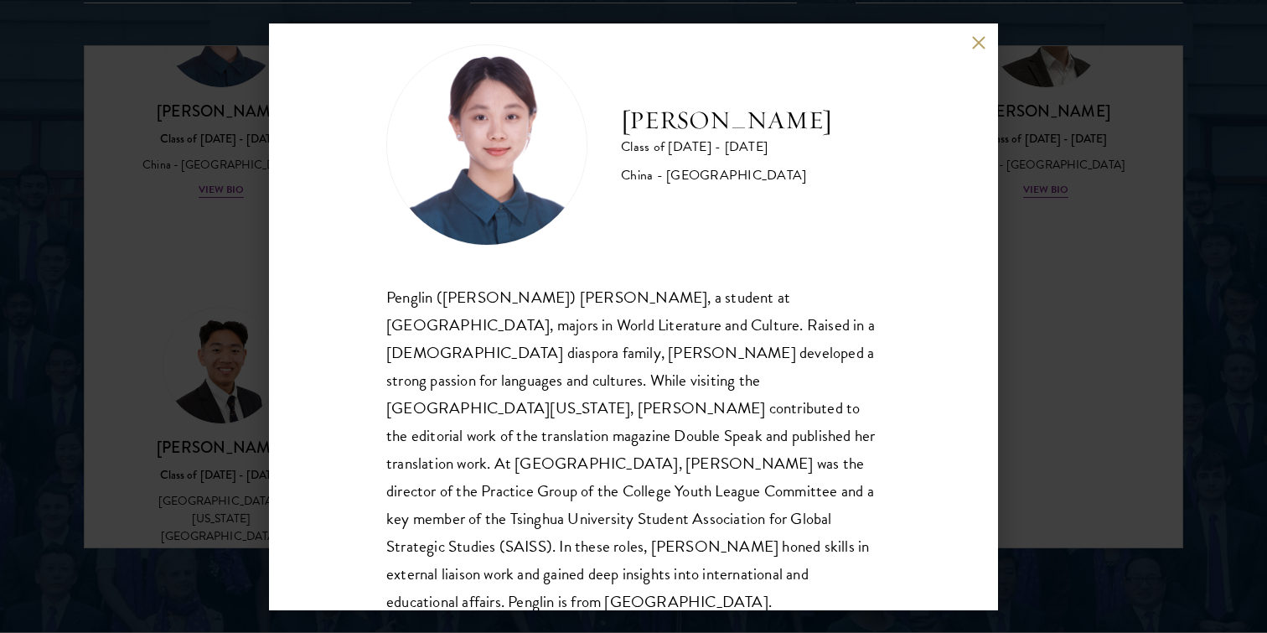
click at [996, 39] on div "[PERSON_NAME] Class of [DATE] - [DATE] [GEOGRAPHIC_DATA] - [GEOGRAPHIC_DATA] Pe…" at bounding box center [633, 316] width 729 height 587
click at [971, 49] on button at bounding box center [978, 43] width 14 height 14
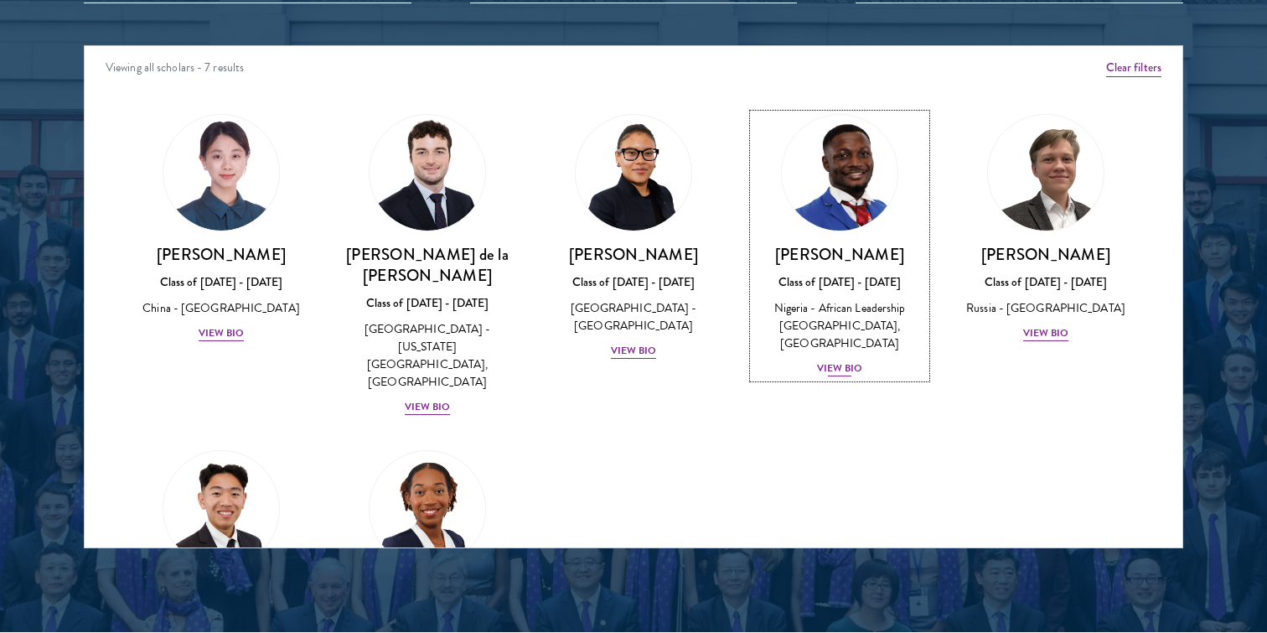
click at [884, 252] on h3 "[PERSON_NAME]" at bounding box center [839, 254] width 173 height 21
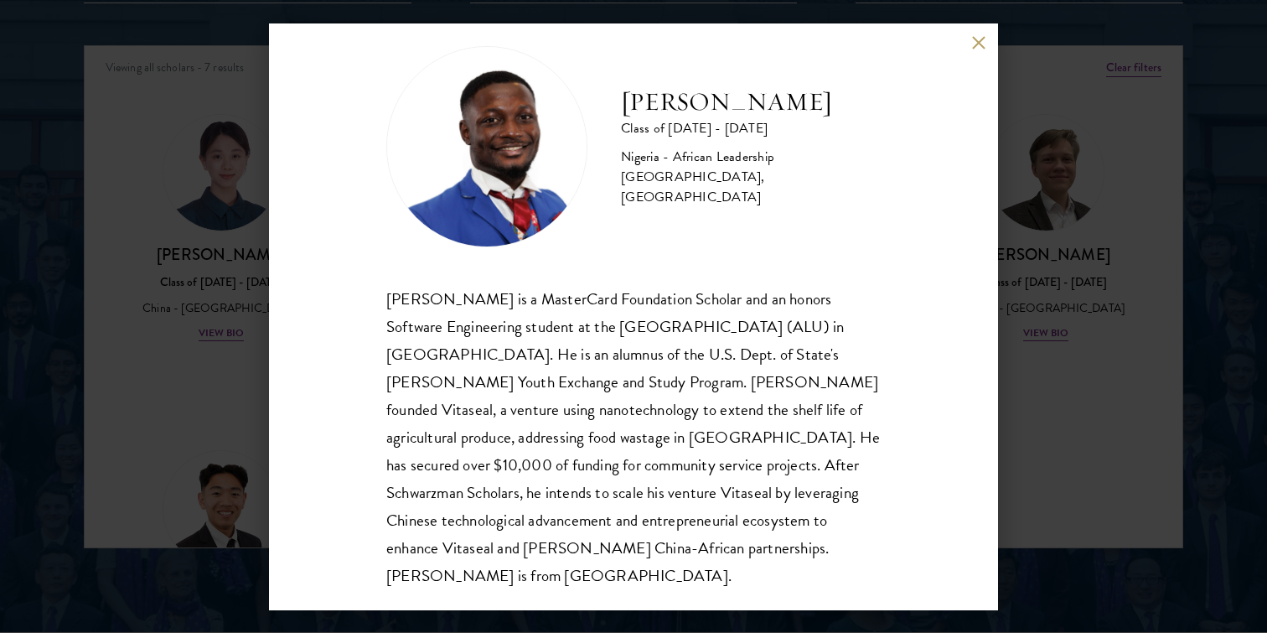
scroll to position [29, 0]
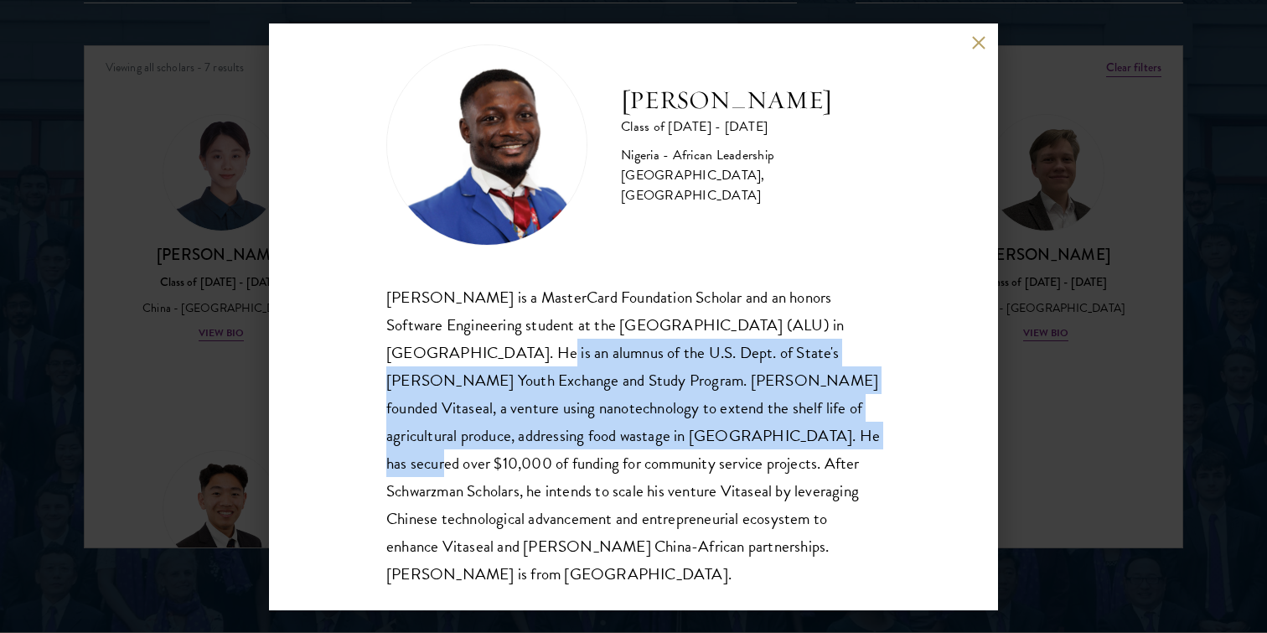
drag, startPoint x: 361, startPoint y: 351, endPoint x: 634, endPoint y: 428, distance: 283.1
click at [634, 428] on div "[PERSON_NAME] Class of [DATE] - [DATE] [GEOGRAPHIC_DATA] - African Leadership […" at bounding box center [633, 316] width 729 height 587
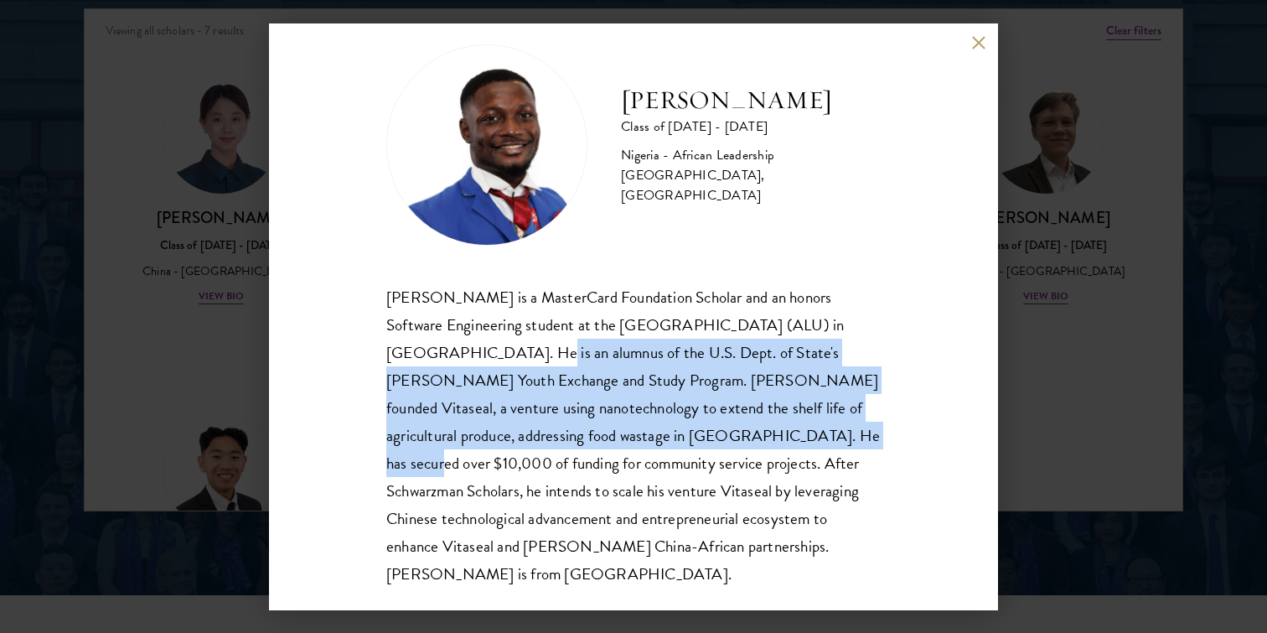
scroll to position [2217, 0]
click at [981, 43] on button at bounding box center [978, 43] width 14 height 14
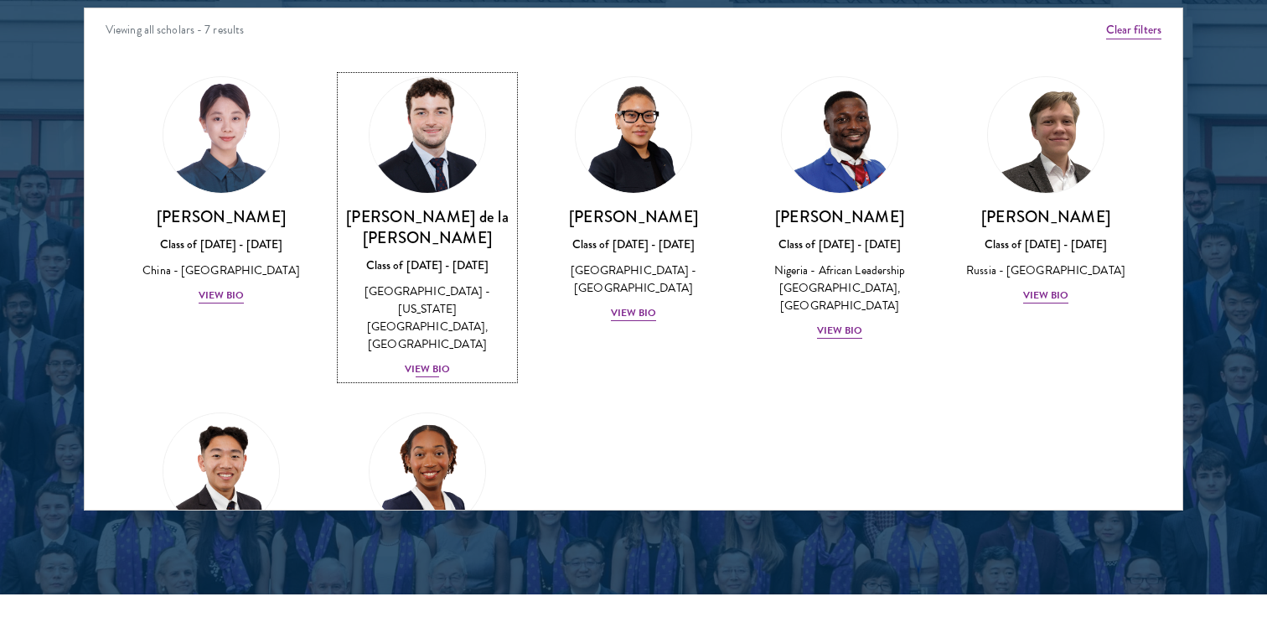
click at [399, 254] on div "[PERSON_NAME] de la [PERSON_NAME] Class of [DATE] - [DATE] [GEOGRAPHIC_DATA] - …" at bounding box center [427, 292] width 173 height 173
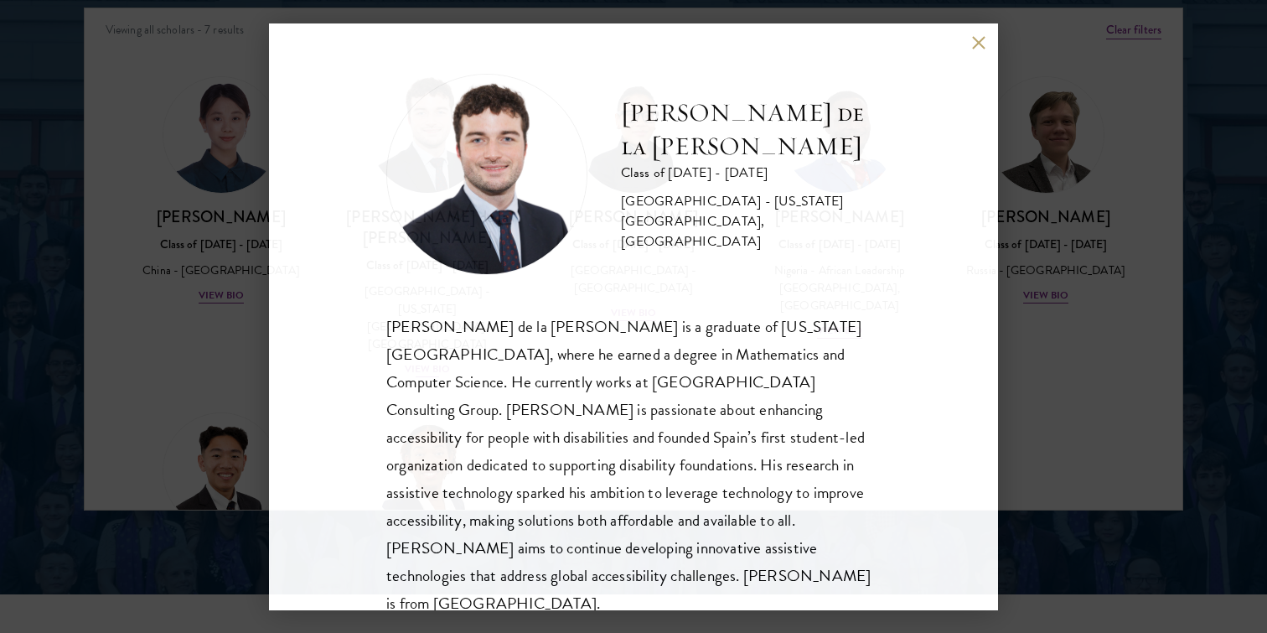
scroll to position [2, 0]
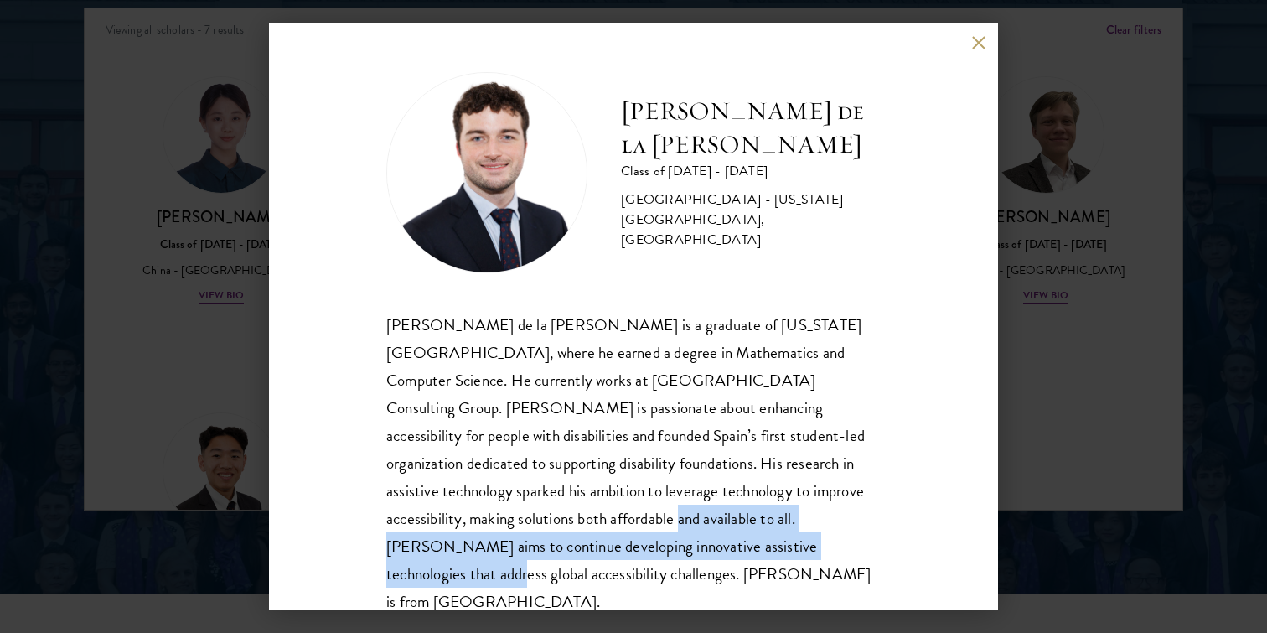
drag, startPoint x: 380, startPoint y: 520, endPoint x: 574, endPoint y: 559, distance: 197.6
click at [574, 559] on div "[PERSON_NAME] de la [PERSON_NAME] Class of [DATE] - [DATE] [GEOGRAPHIC_DATA] - …" at bounding box center [633, 316] width 729 height 587
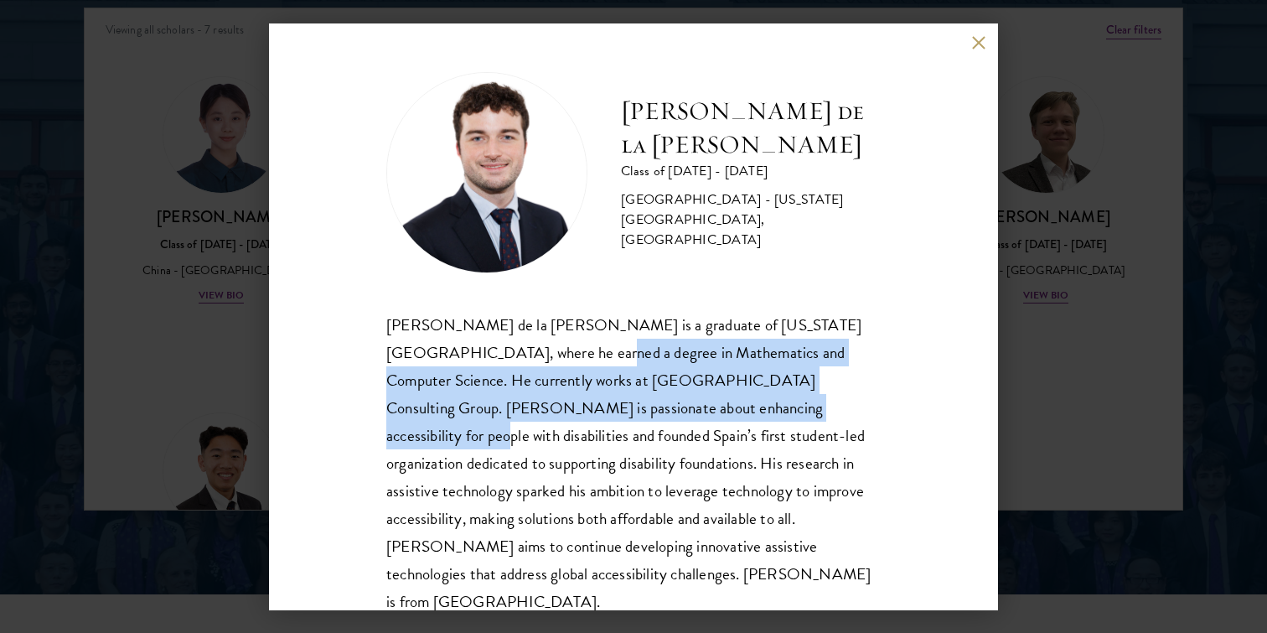
drag, startPoint x: 490, startPoint y: 353, endPoint x: 687, endPoint y: 394, distance: 201.2
click at [687, 394] on div "[PERSON_NAME] de la [PERSON_NAME] is a graduate of [US_STATE][GEOGRAPHIC_DATA],…" at bounding box center [633, 463] width 494 height 305
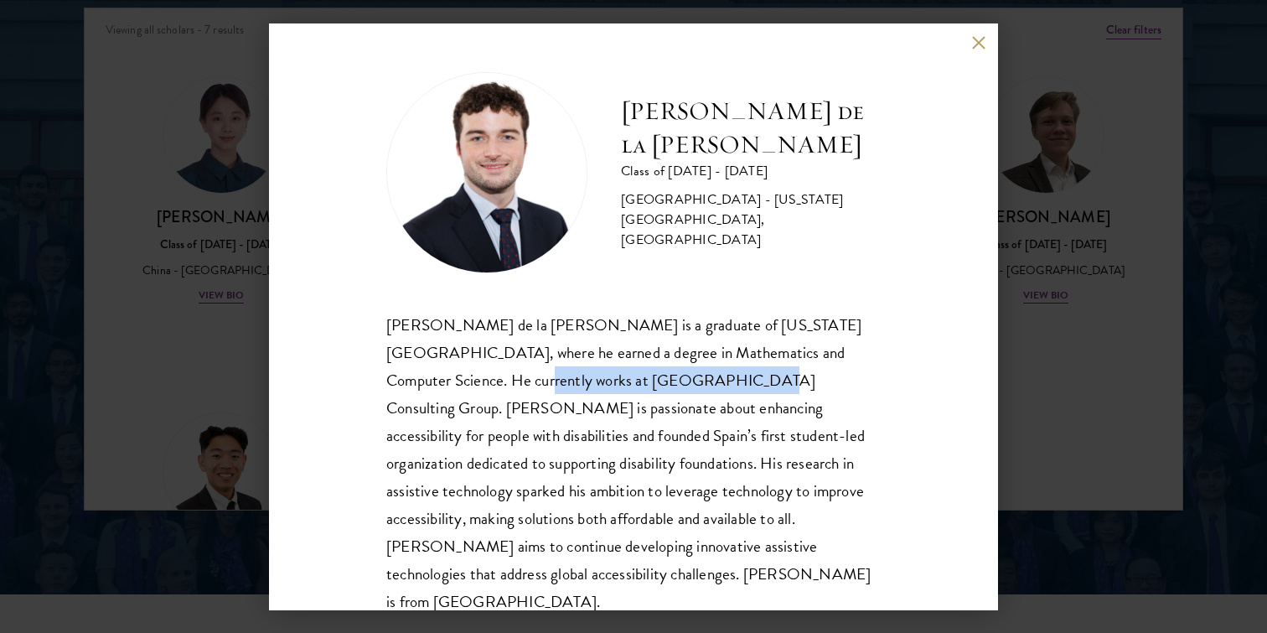
drag, startPoint x: 378, startPoint y: 370, endPoint x: 597, endPoint y: 389, distance: 219.6
click at [597, 391] on div "[PERSON_NAME] de la [PERSON_NAME] Class of [DATE] - [DATE] [GEOGRAPHIC_DATA] - …" at bounding box center [633, 316] width 729 height 587
click at [597, 389] on span "[PERSON_NAME] de la [PERSON_NAME] is a graduate of [US_STATE][GEOGRAPHIC_DATA],…" at bounding box center [628, 463] width 484 height 301
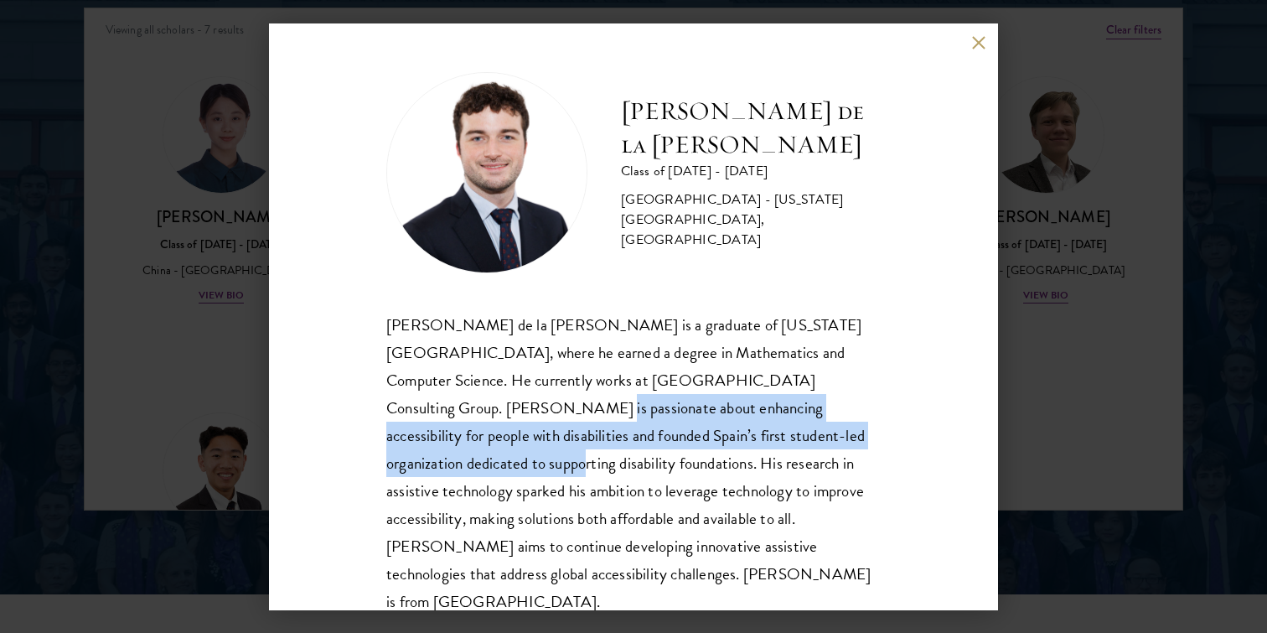
drag, startPoint x: 383, startPoint y: 406, endPoint x: 761, endPoint y: 447, distance: 380.1
click at [762, 447] on div "[PERSON_NAME] de la [PERSON_NAME] Class of [DATE] - [DATE] [GEOGRAPHIC_DATA] - …" at bounding box center [633, 316] width 729 height 587
click at [761, 447] on div "[PERSON_NAME] de la [PERSON_NAME] is a graduate of [US_STATE][GEOGRAPHIC_DATA],…" at bounding box center [633, 463] width 494 height 305
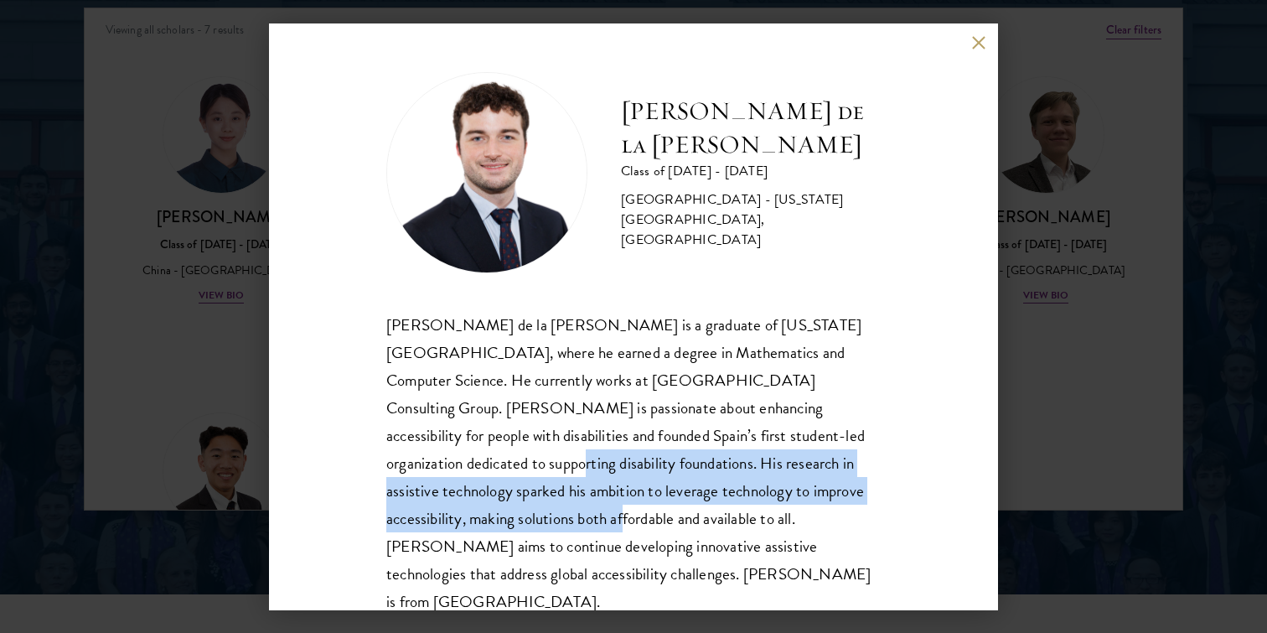
drag, startPoint x: 764, startPoint y: 442, endPoint x: 799, endPoint y: 500, distance: 68.0
click at [799, 500] on span "[PERSON_NAME] de la [PERSON_NAME] is a graduate of [US_STATE][GEOGRAPHIC_DATA],…" at bounding box center [628, 463] width 484 height 301
click at [979, 43] on button at bounding box center [978, 43] width 14 height 14
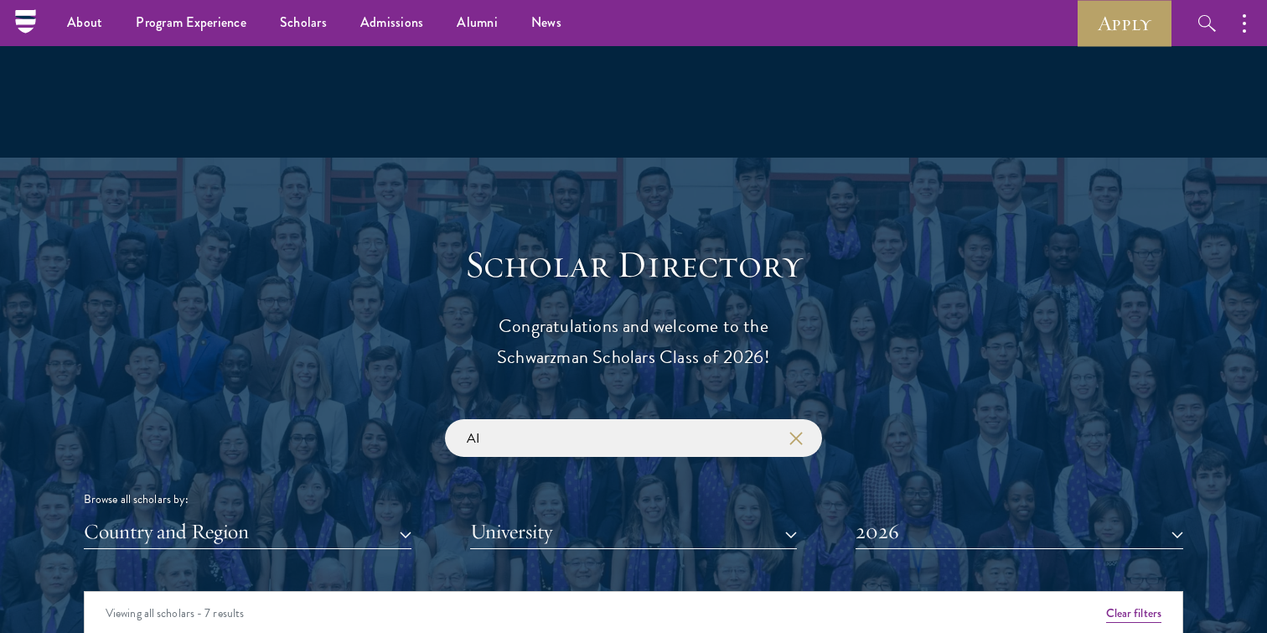
scroll to position [1616, 0]
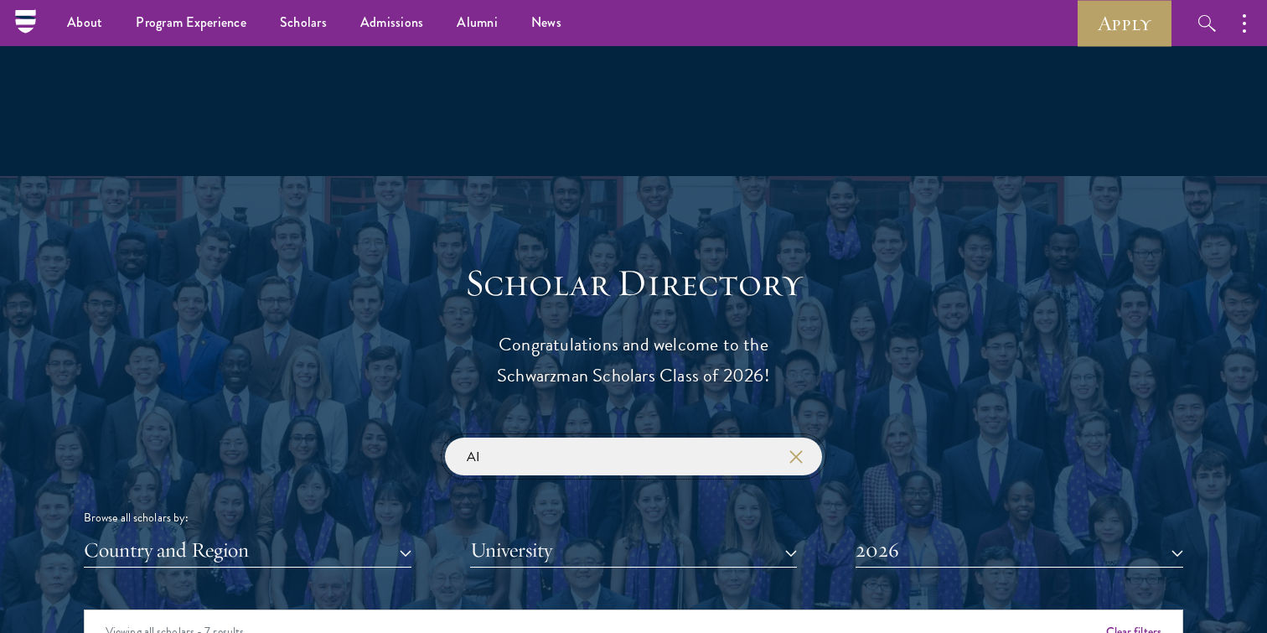
click at [622, 458] on input "AI" at bounding box center [633, 456] width 377 height 38
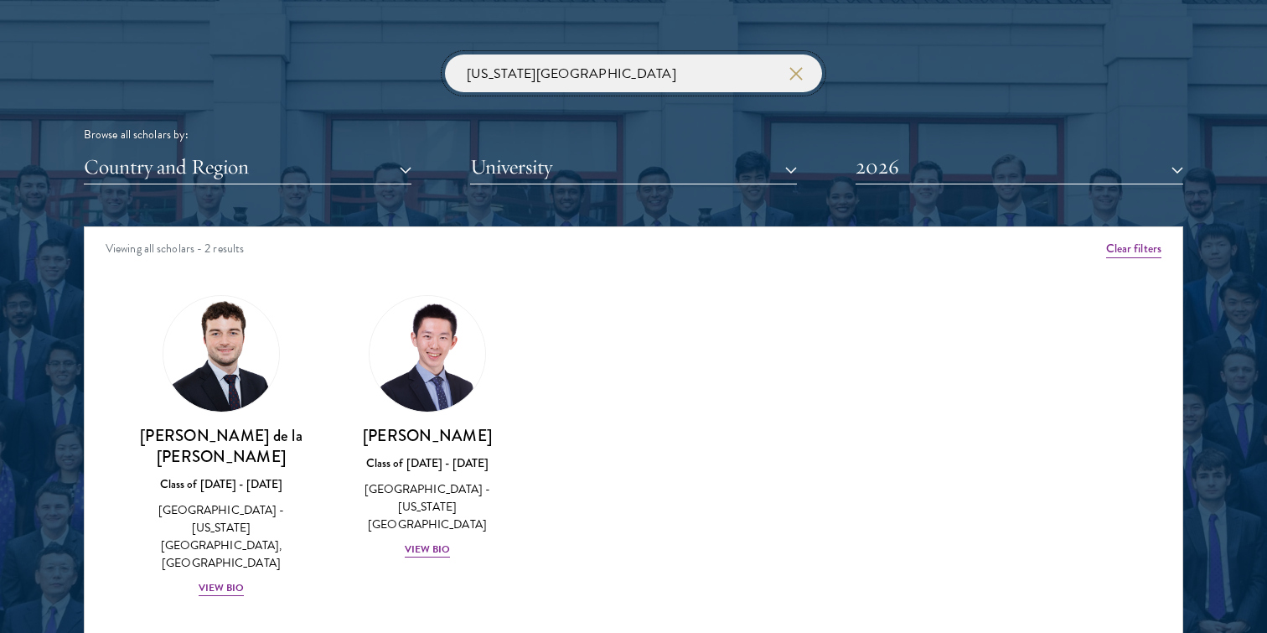
scroll to position [1939, 0]
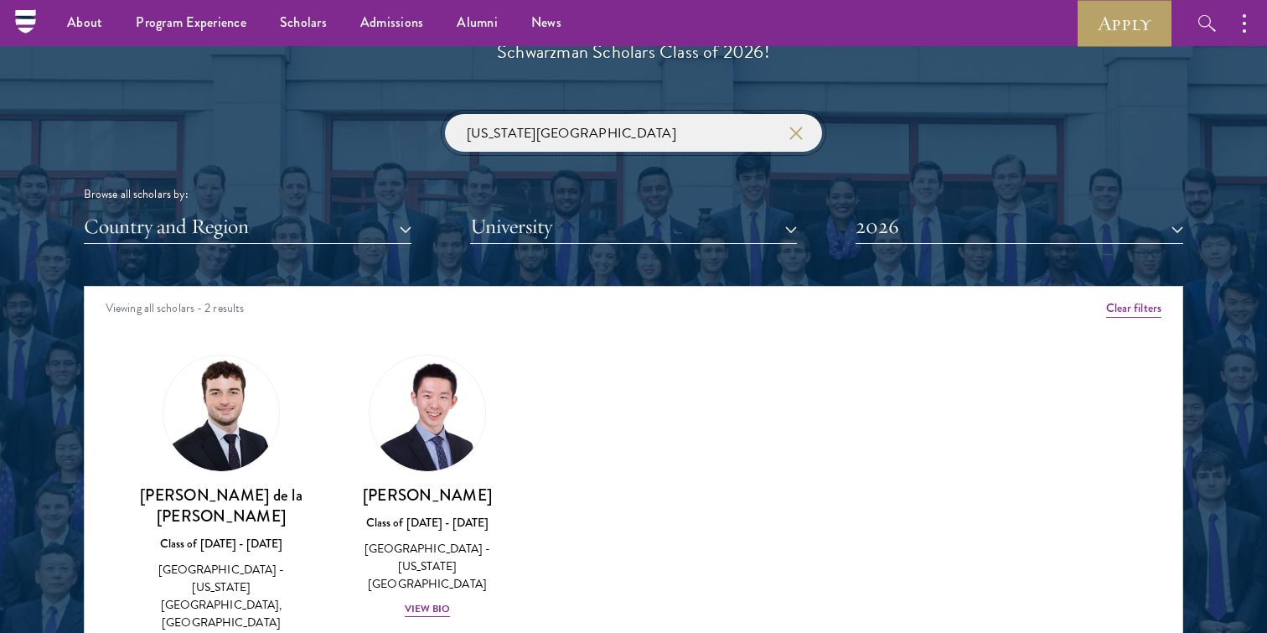
type input "[US_STATE][GEOGRAPHIC_DATA]"
click at [1016, 235] on button "2026" at bounding box center [1020, 227] width 328 height 34
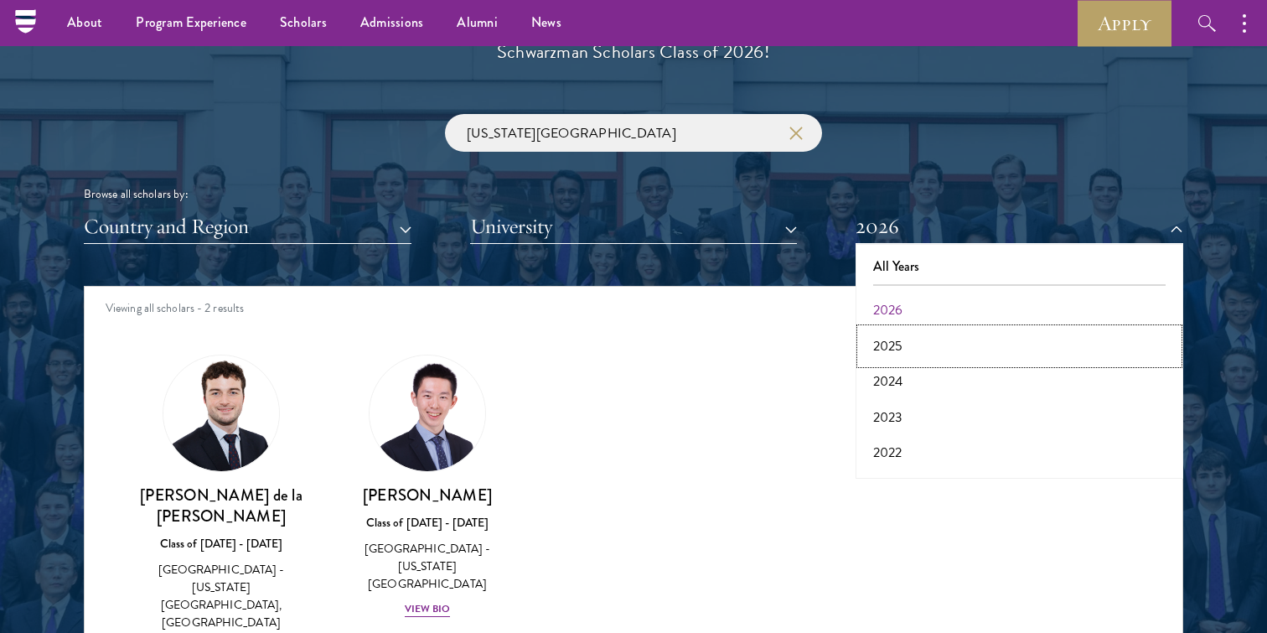
click at [933, 342] on button "2025" at bounding box center [1020, 346] width 318 height 35
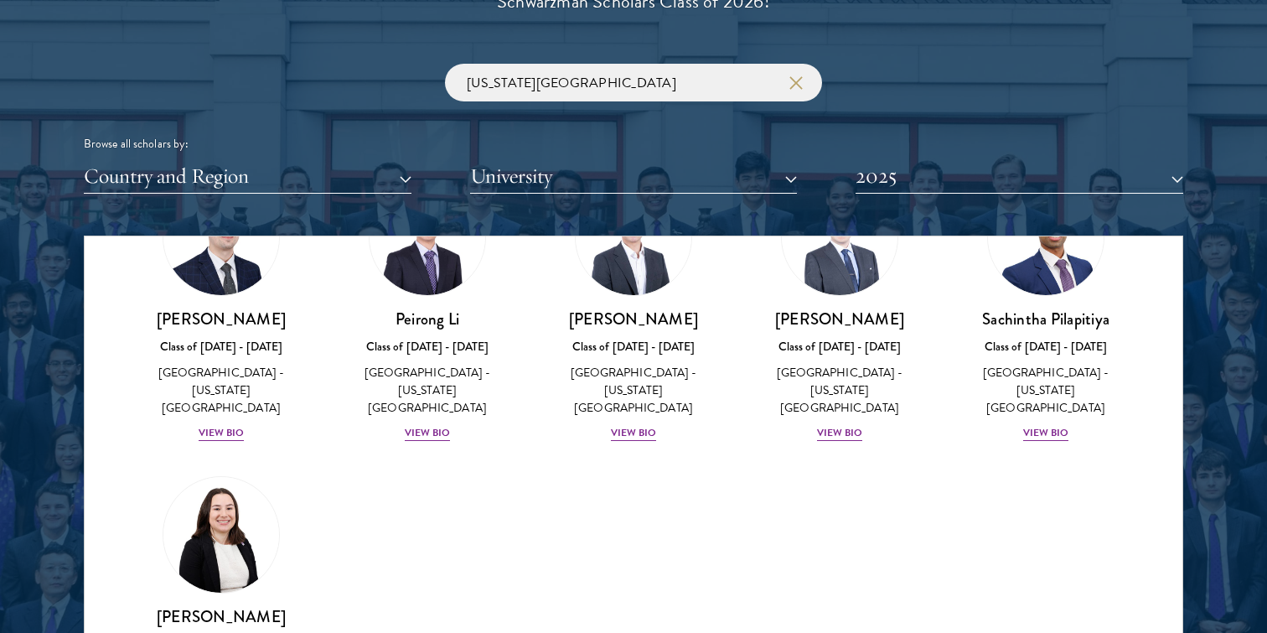
scroll to position [2010, 0]
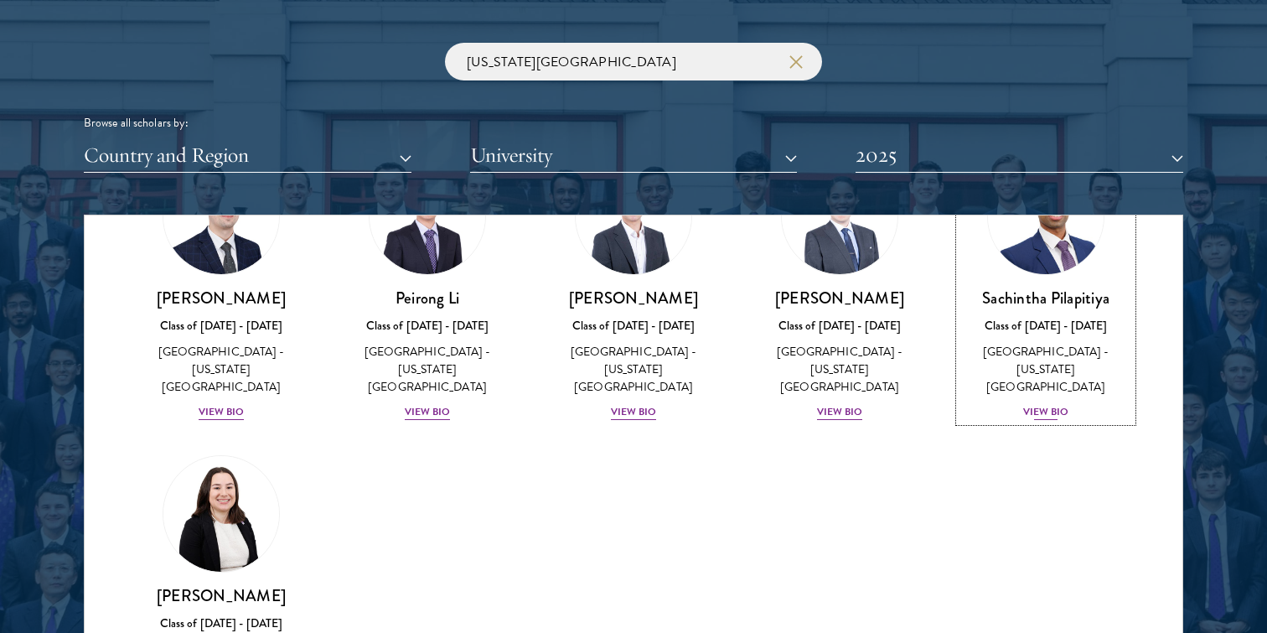
click at [1032, 267] on img at bounding box center [1045, 216] width 127 height 127
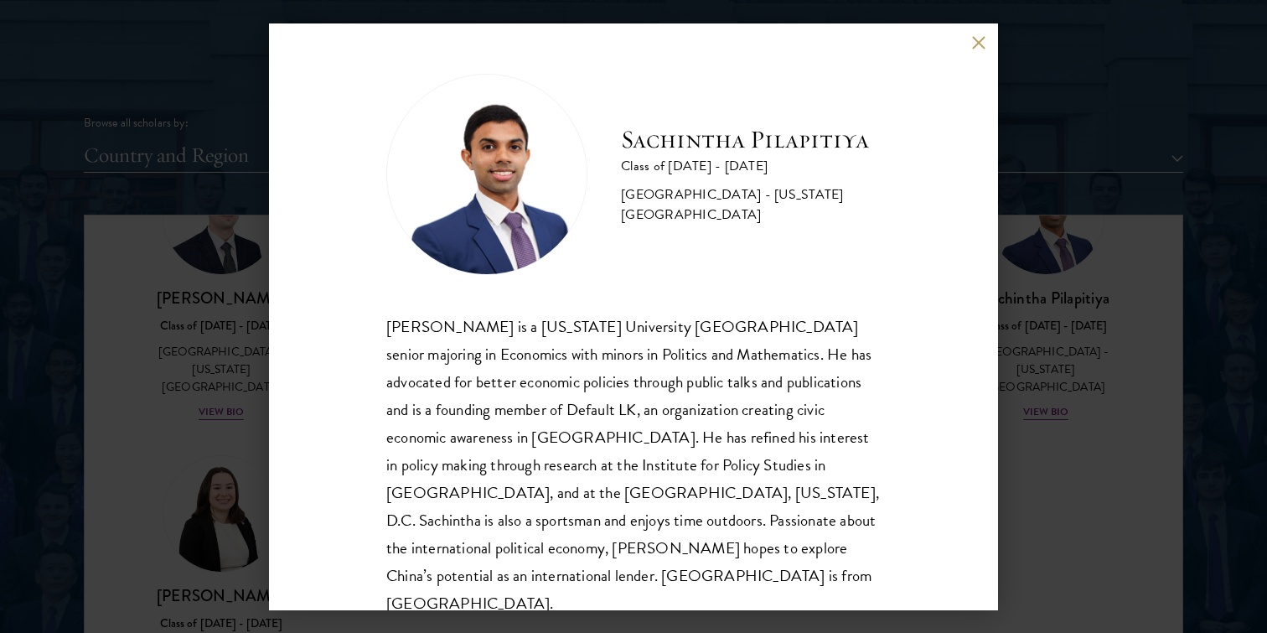
scroll to position [29, 0]
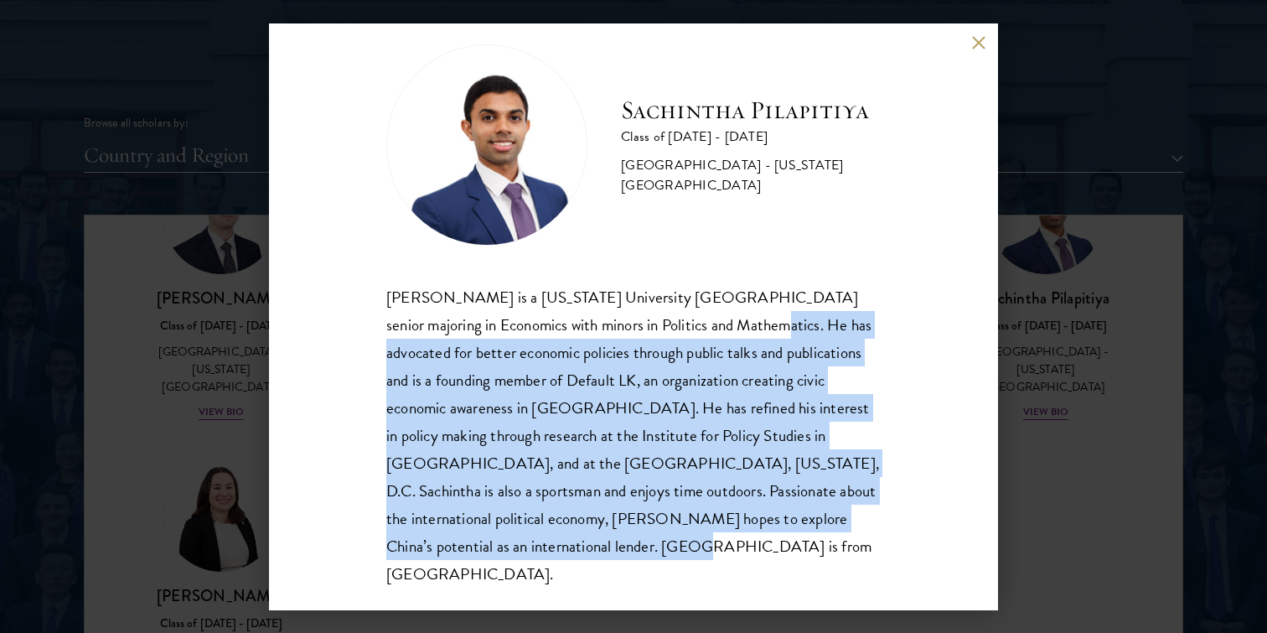
drag, startPoint x: 700, startPoint y: 326, endPoint x: 665, endPoint y: 534, distance: 210.8
click at [665, 534] on div "[PERSON_NAME] is a [US_STATE] University [GEOGRAPHIC_DATA] senior majoring in E…" at bounding box center [633, 435] width 494 height 305
click at [983, 38] on button at bounding box center [978, 43] width 14 height 14
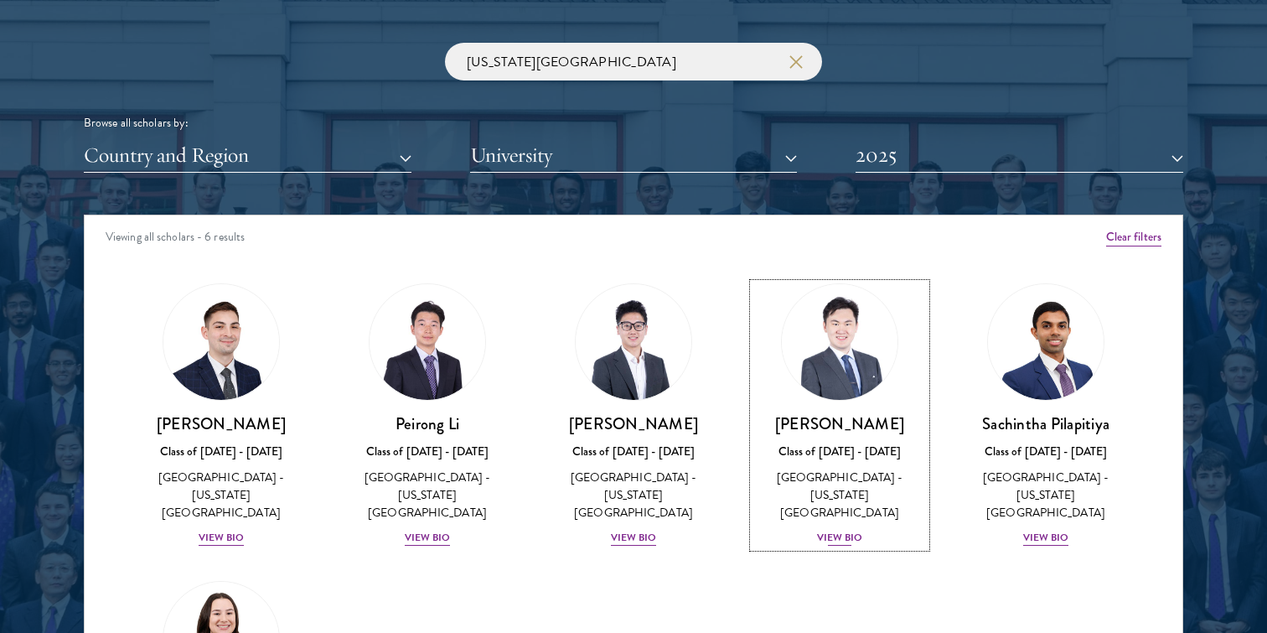
click at [814, 449] on div "Class of [DATE] - [DATE]" at bounding box center [839, 451] width 173 height 18
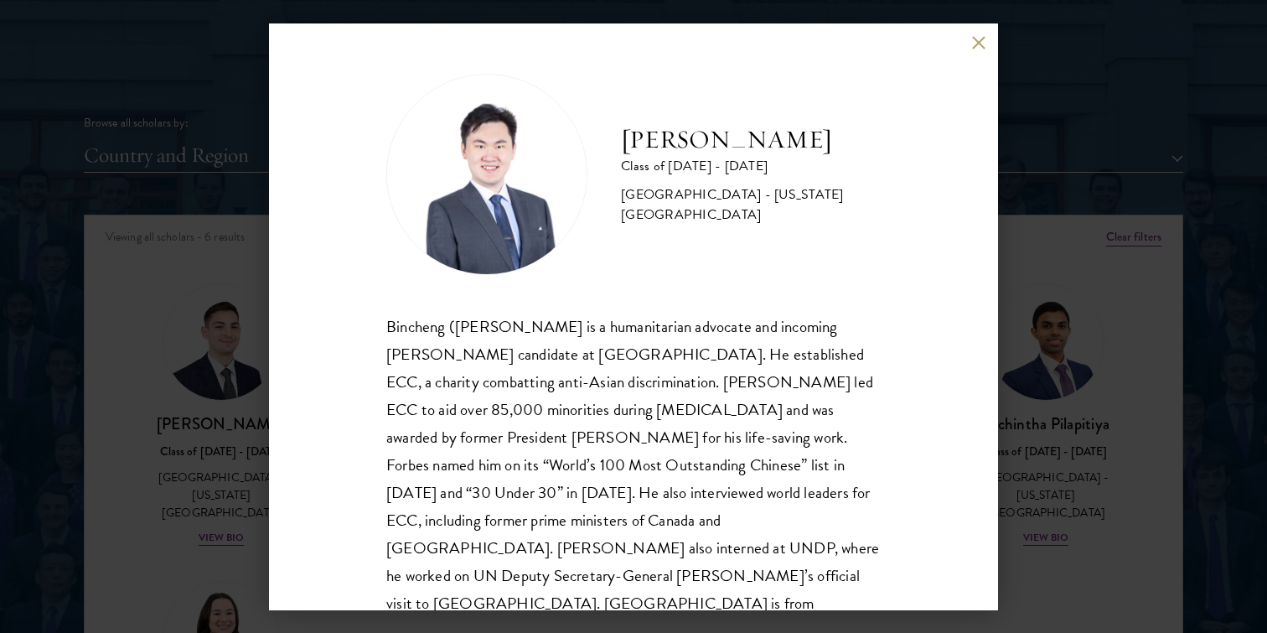
scroll to position [29, 0]
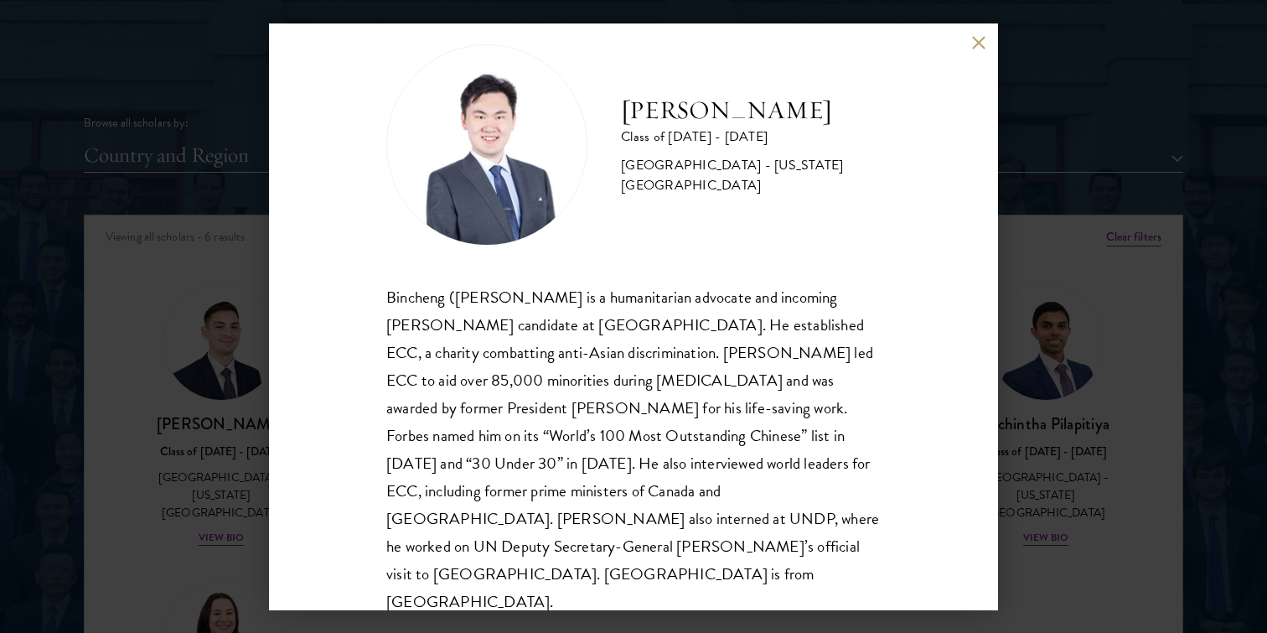
click at [990, 44] on div "[PERSON_NAME] Class of [DATE] - [DATE] [GEOGRAPHIC_DATA] - [US_STATE][GEOGRAPHI…" at bounding box center [633, 316] width 729 height 587
click at [981, 44] on button at bounding box center [978, 43] width 14 height 14
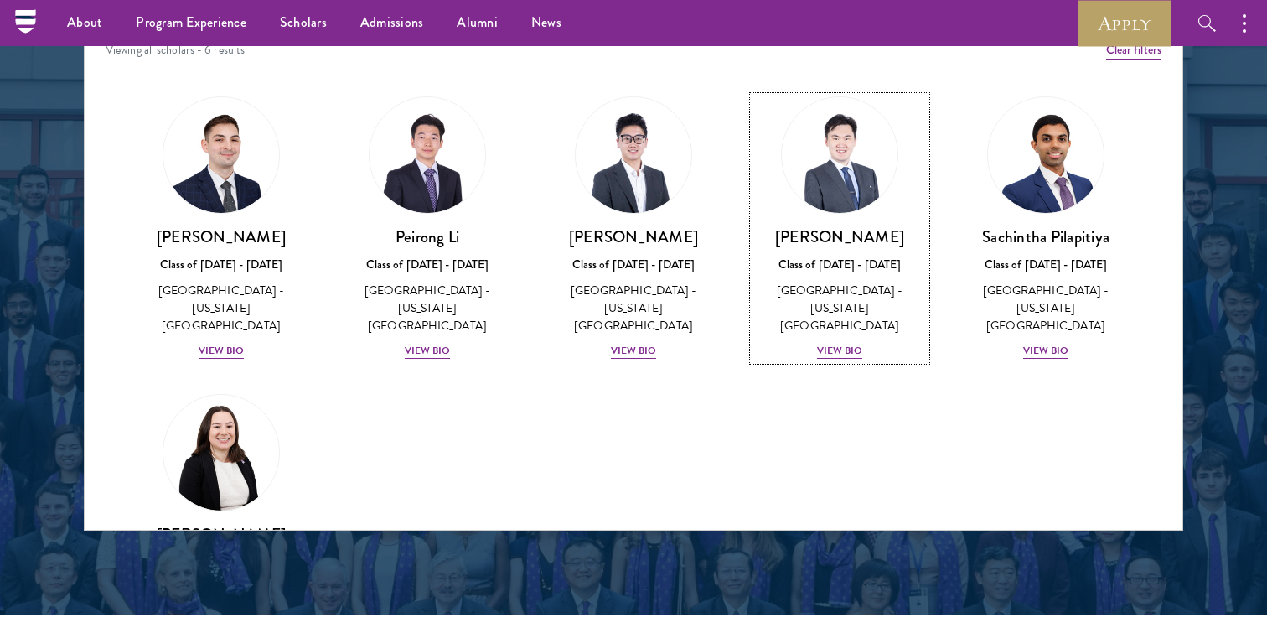
scroll to position [2187, 0]
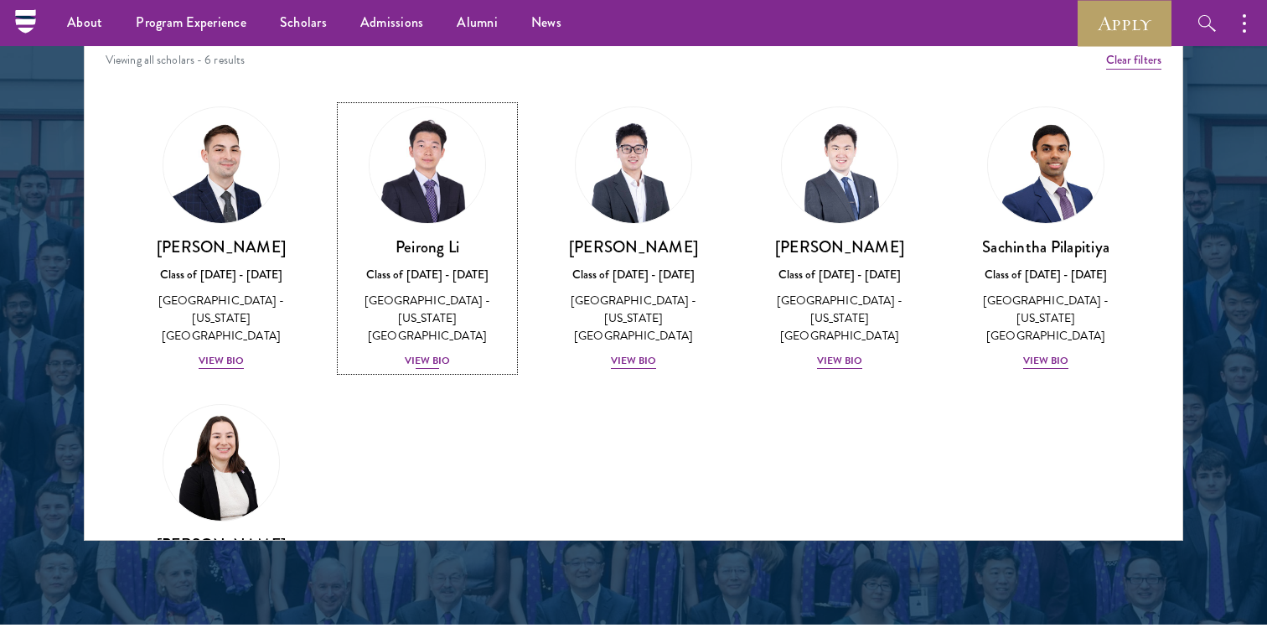
click at [432, 313] on div "[PERSON_NAME] Class of [DATE] - [DATE] [GEOGRAPHIC_DATA] - [US_STATE][GEOGRAPHI…" at bounding box center [427, 303] width 173 height 134
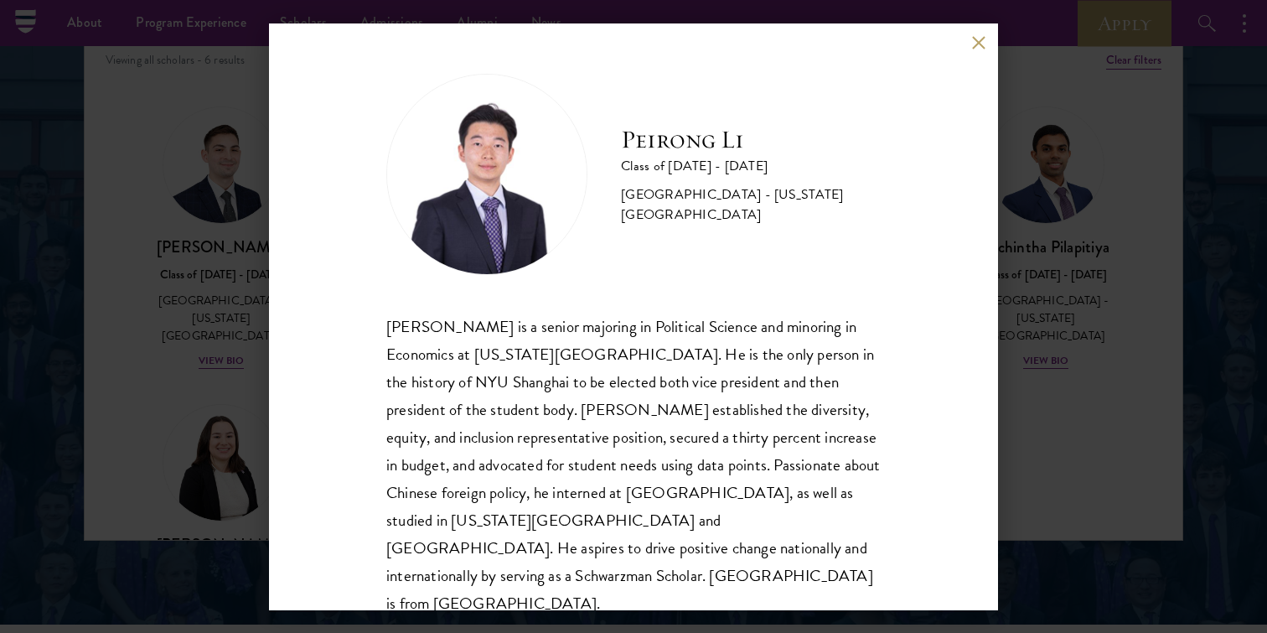
scroll to position [2, 0]
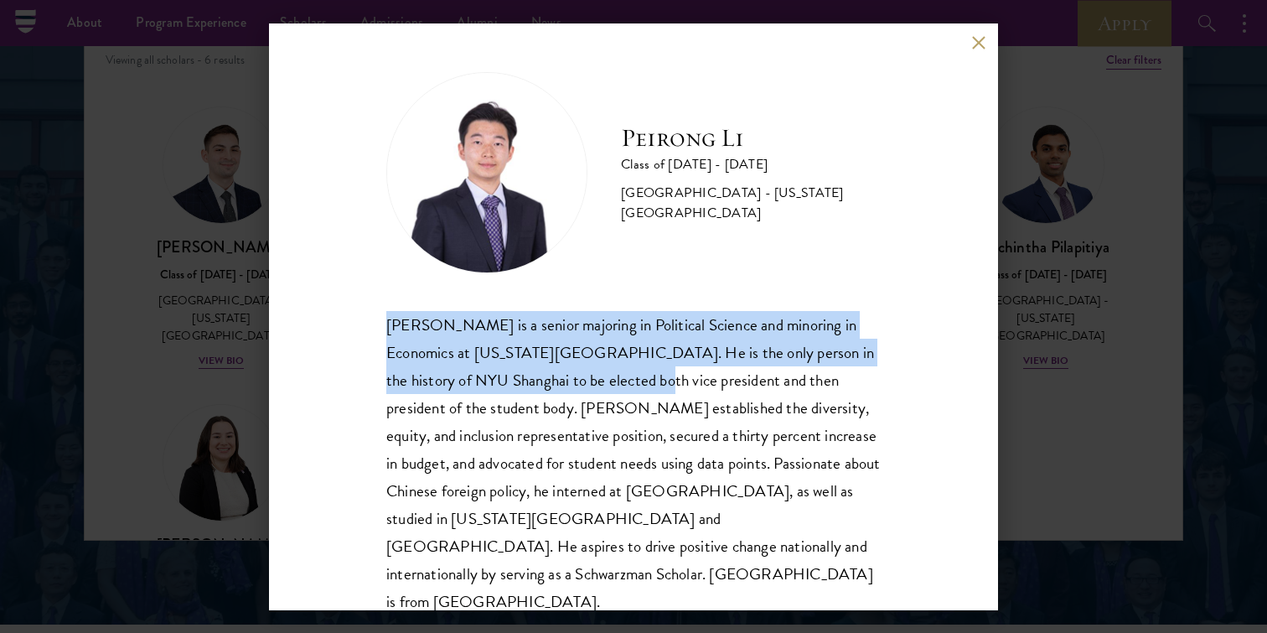
drag, startPoint x: 362, startPoint y: 330, endPoint x: 563, endPoint y: 366, distance: 204.3
click at [563, 366] on div "[PERSON_NAME] Class of [DATE] - [DATE] [GEOGRAPHIC_DATA] - [US_STATE][GEOGRAPHI…" at bounding box center [633, 316] width 729 height 587
click at [563, 366] on div "[PERSON_NAME] is a senior majoring in Political Science and minoring in Economi…" at bounding box center [633, 463] width 494 height 305
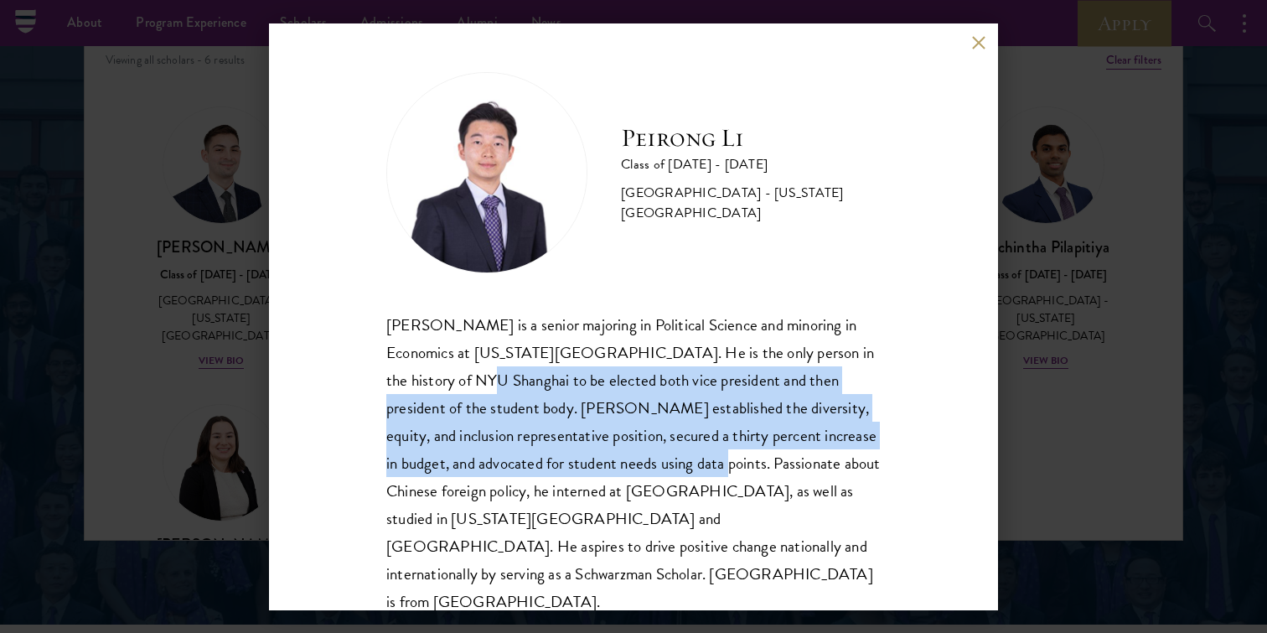
drag, startPoint x: 386, startPoint y: 382, endPoint x: 593, endPoint y: 474, distance: 227.4
click at [593, 474] on div "[PERSON_NAME] Class of [DATE] - [DATE] [GEOGRAPHIC_DATA] - [US_STATE][GEOGRAPHI…" at bounding box center [633, 316] width 729 height 587
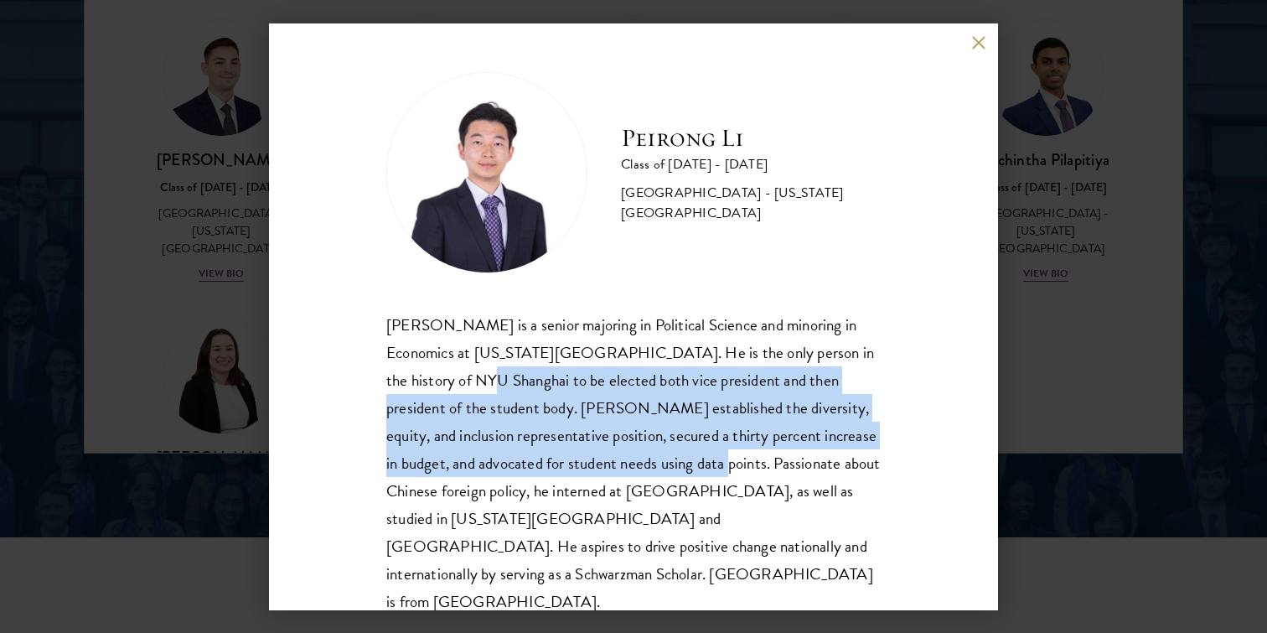
scroll to position [0, 0]
click at [975, 47] on button at bounding box center [978, 43] width 14 height 14
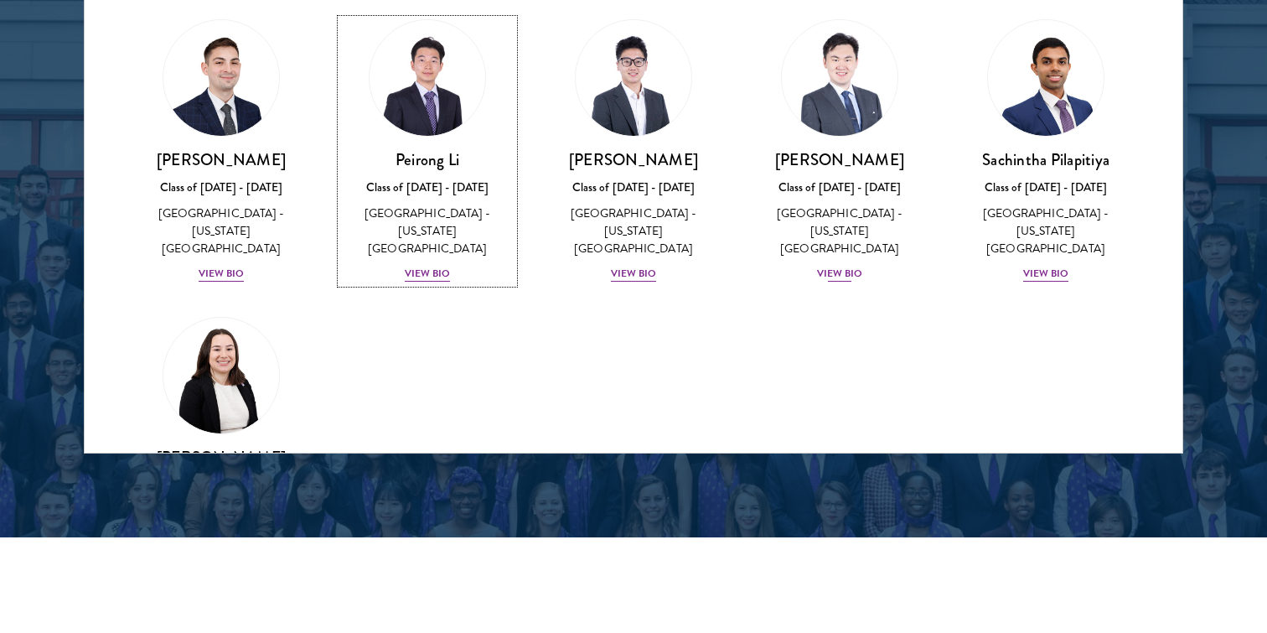
scroll to position [126, 0]
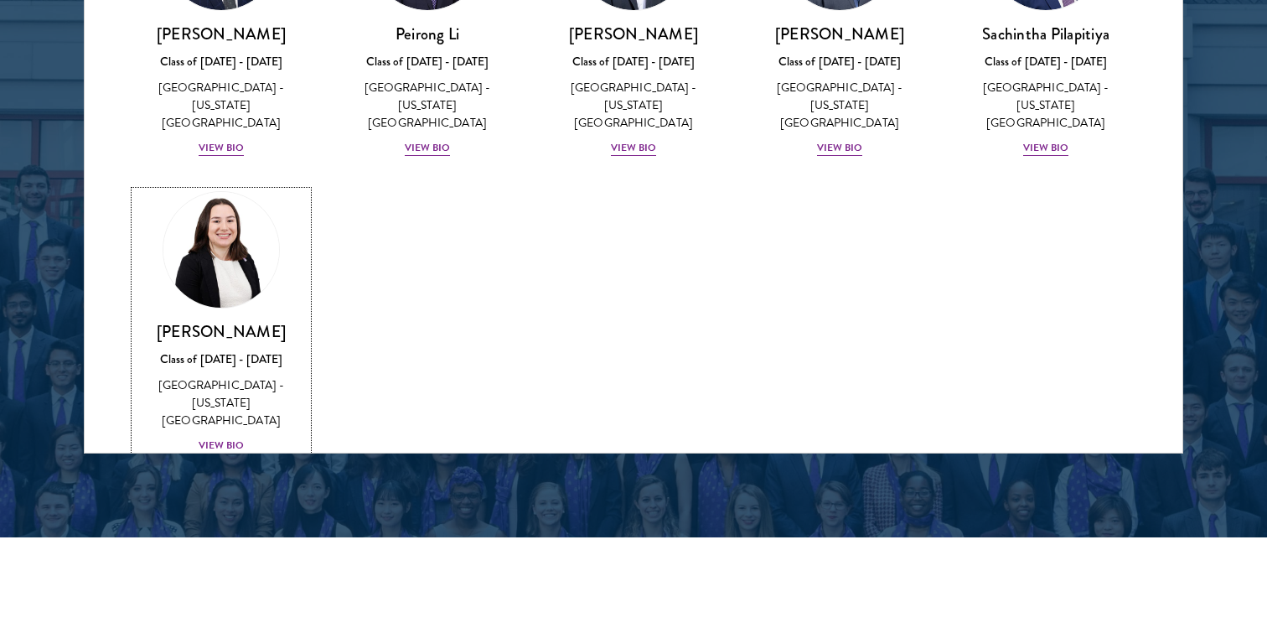
click at [236, 350] on div "Class of [DATE] - [DATE]" at bounding box center [221, 359] width 173 height 18
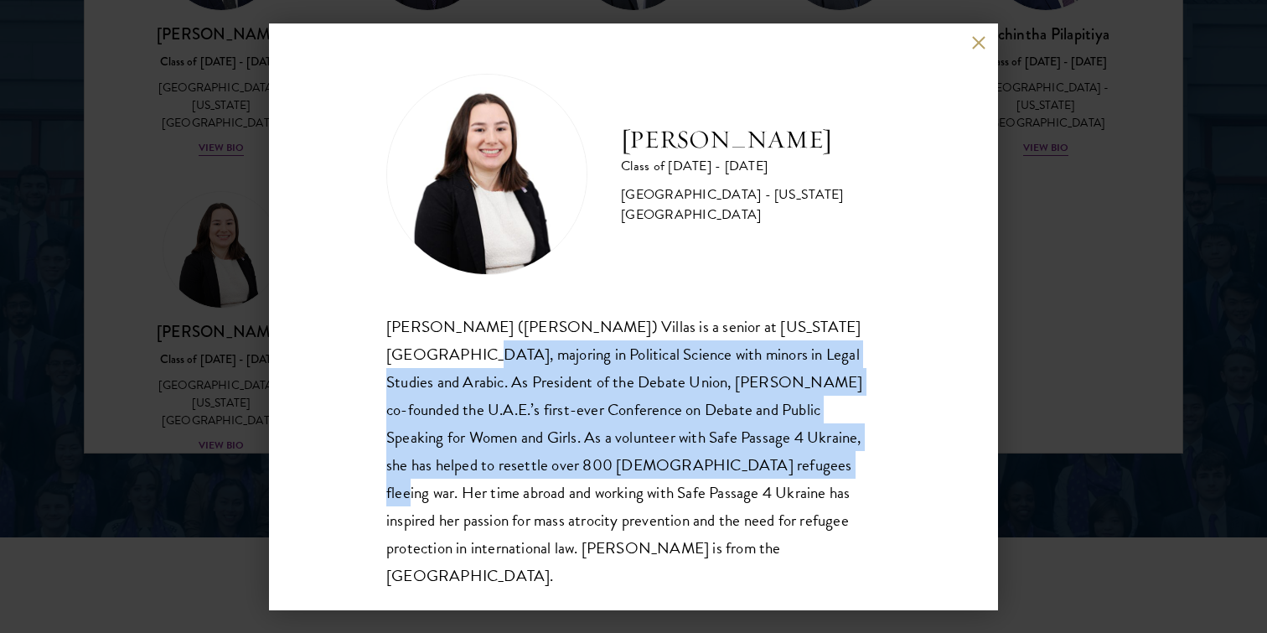
drag, startPoint x: 391, startPoint y: 344, endPoint x: 662, endPoint y: 471, distance: 299.6
click at [662, 471] on div "[PERSON_NAME] ([PERSON_NAME]) Villas is a senior at [US_STATE][GEOGRAPHIC_DATA]…" at bounding box center [633, 451] width 494 height 277
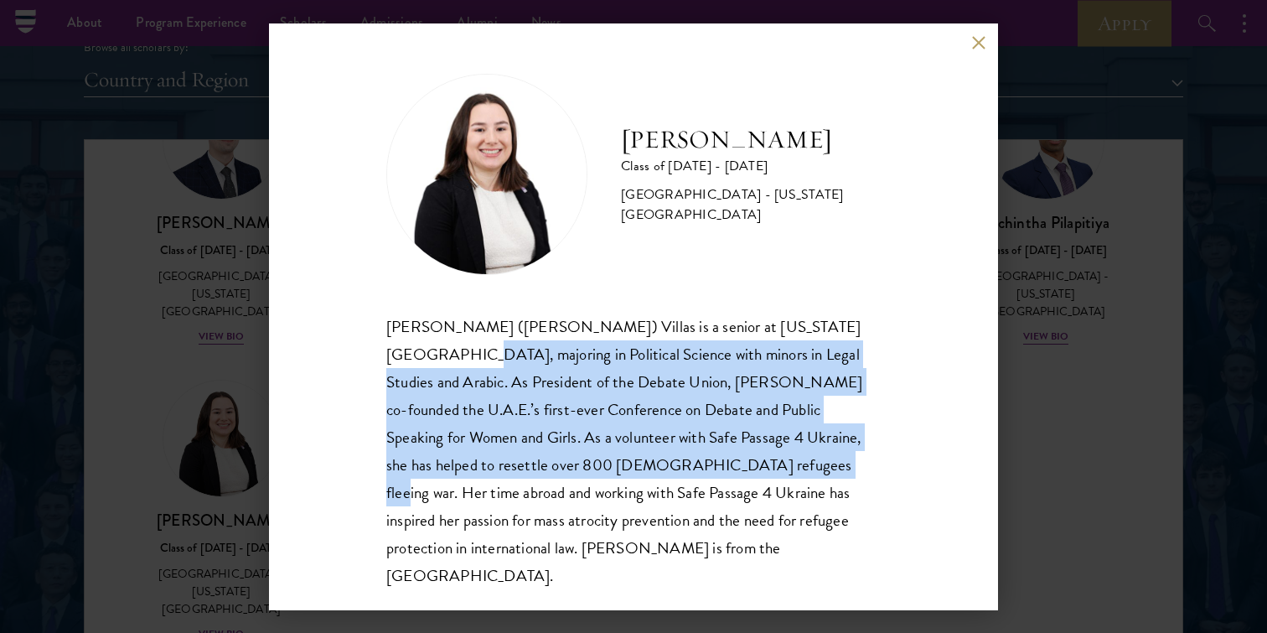
scroll to position [2058, 0]
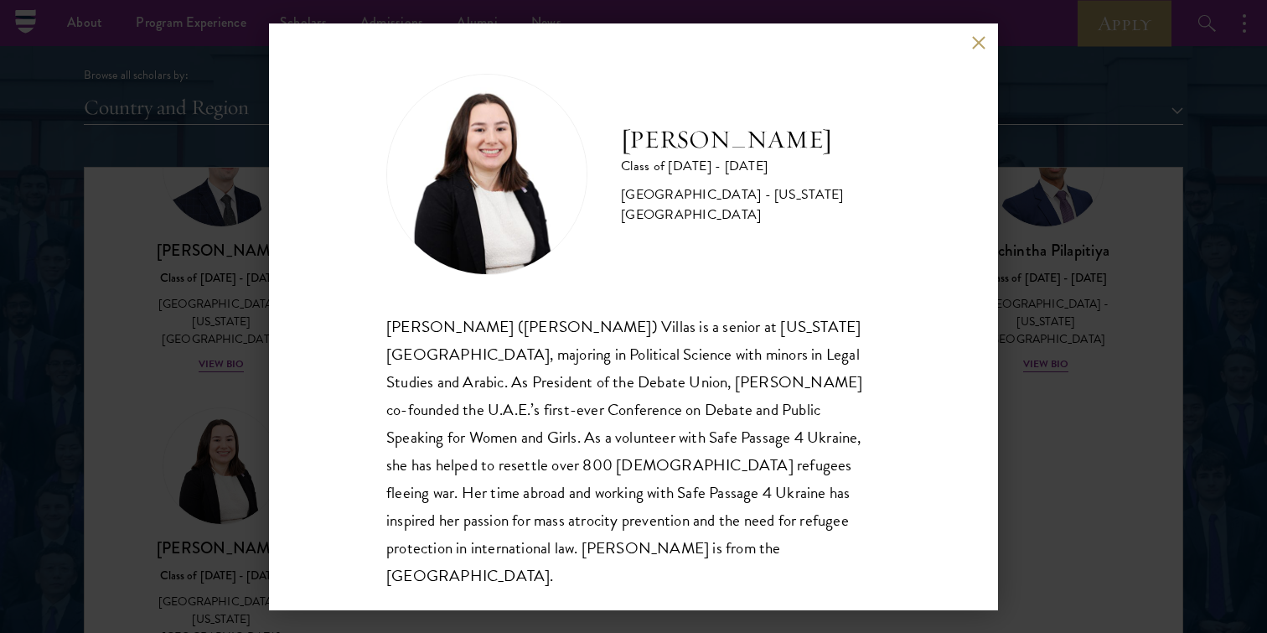
click at [975, 50] on div "[PERSON_NAME] Class of [DATE] - [DATE] [GEOGRAPHIC_DATA] - [US_STATE][GEOGRAPHI…" at bounding box center [633, 316] width 729 height 587
click at [980, 47] on button at bounding box center [978, 43] width 14 height 14
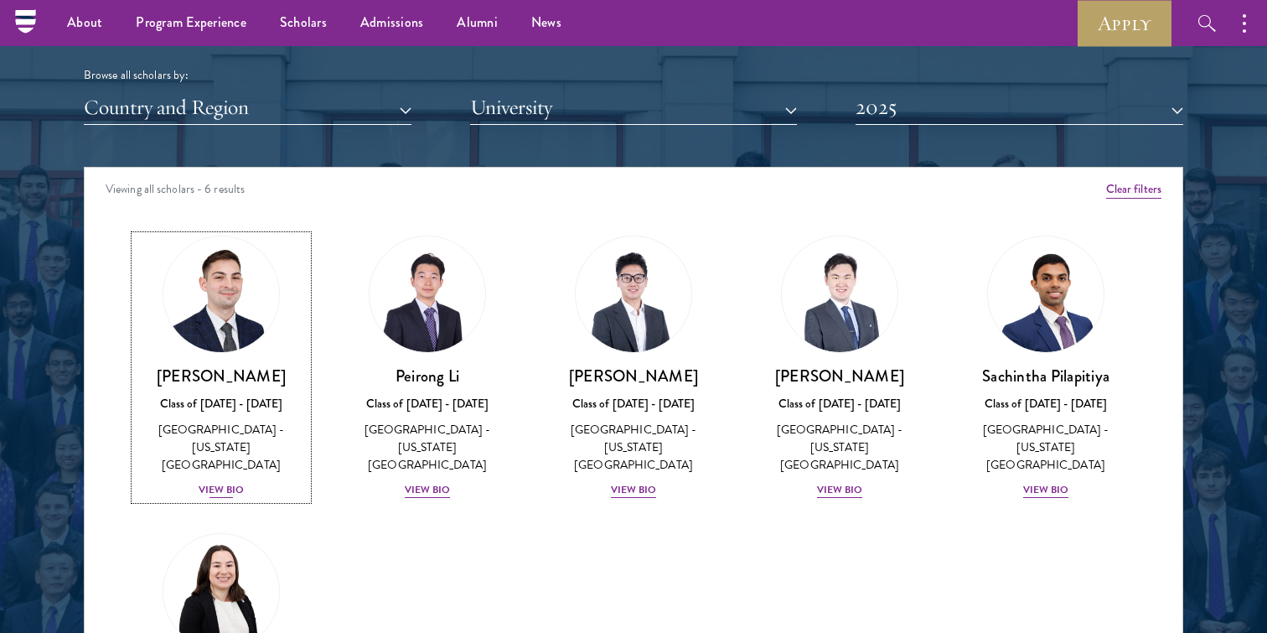
click at [194, 407] on div "Class of [DATE] - [DATE]" at bounding box center [221, 404] width 173 height 18
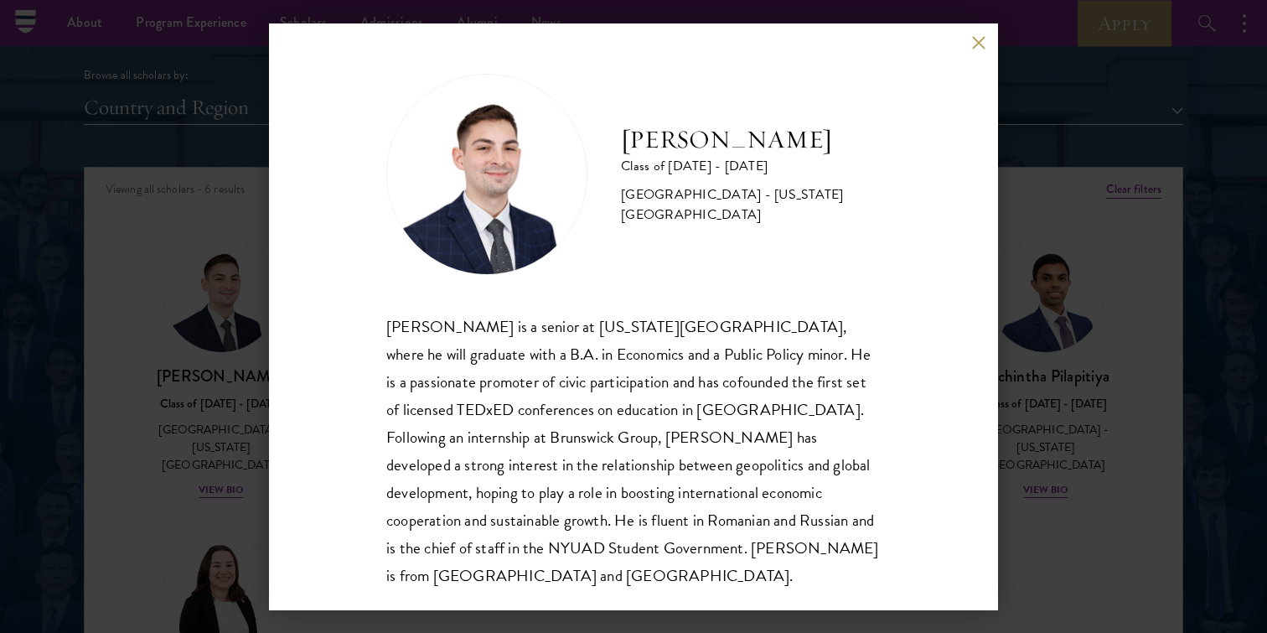
click at [981, 52] on div "[PERSON_NAME] Class of [DATE] - [DATE] [GEOGRAPHIC_DATA] - [US_STATE][GEOGRAPHI…" at bounding box center [633, 316] width 729 height 587
click at [979, 41] on button at bounding box center [978, 43] width 14 height 14
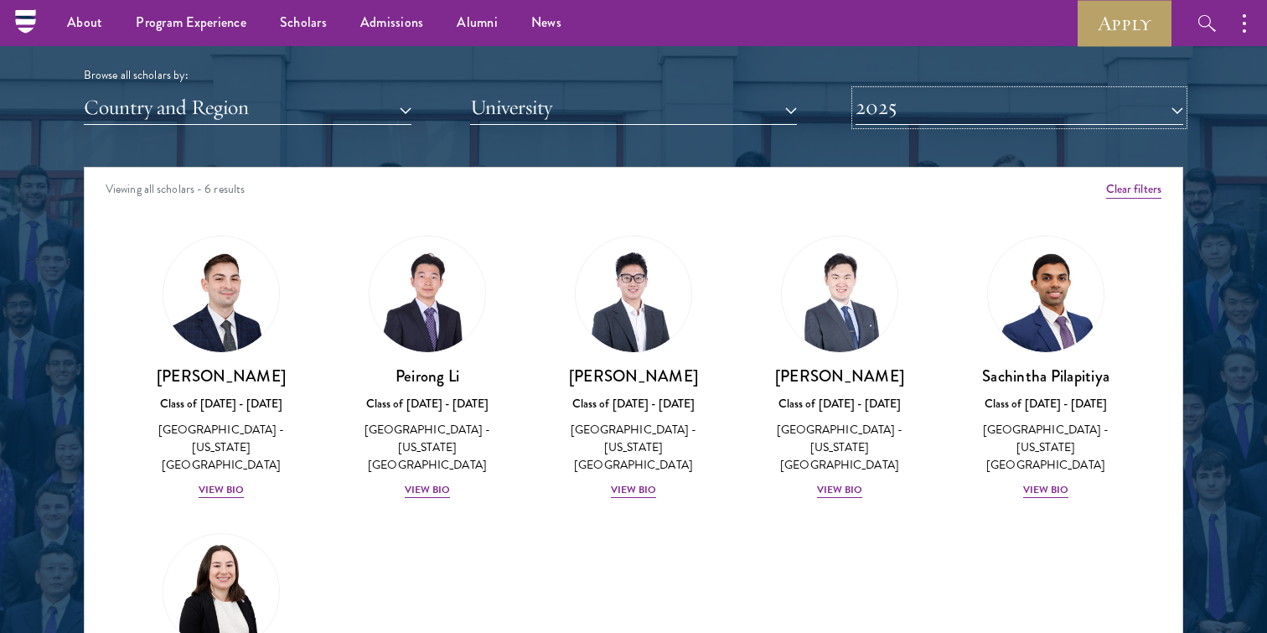
click at [1073, 105] on button "2025" at bounding box center [1020, 108] width 328 height 34
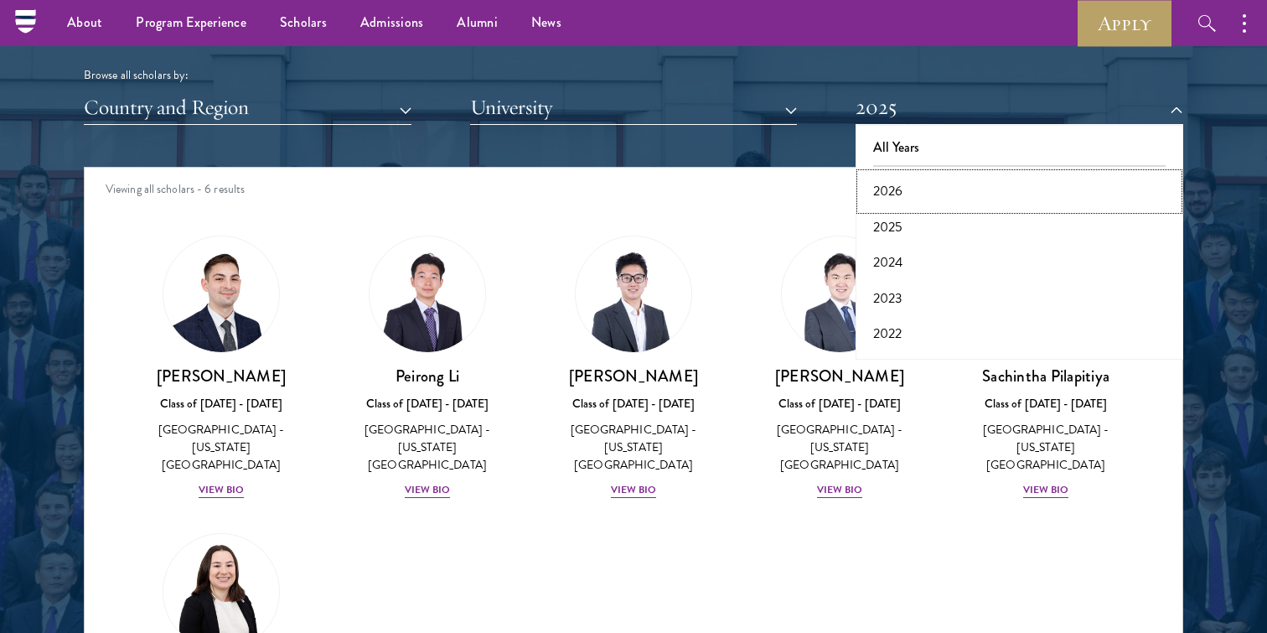
click at [1017, 181] on button "2026" at bounding box center [1020, 190] width 318 height 35
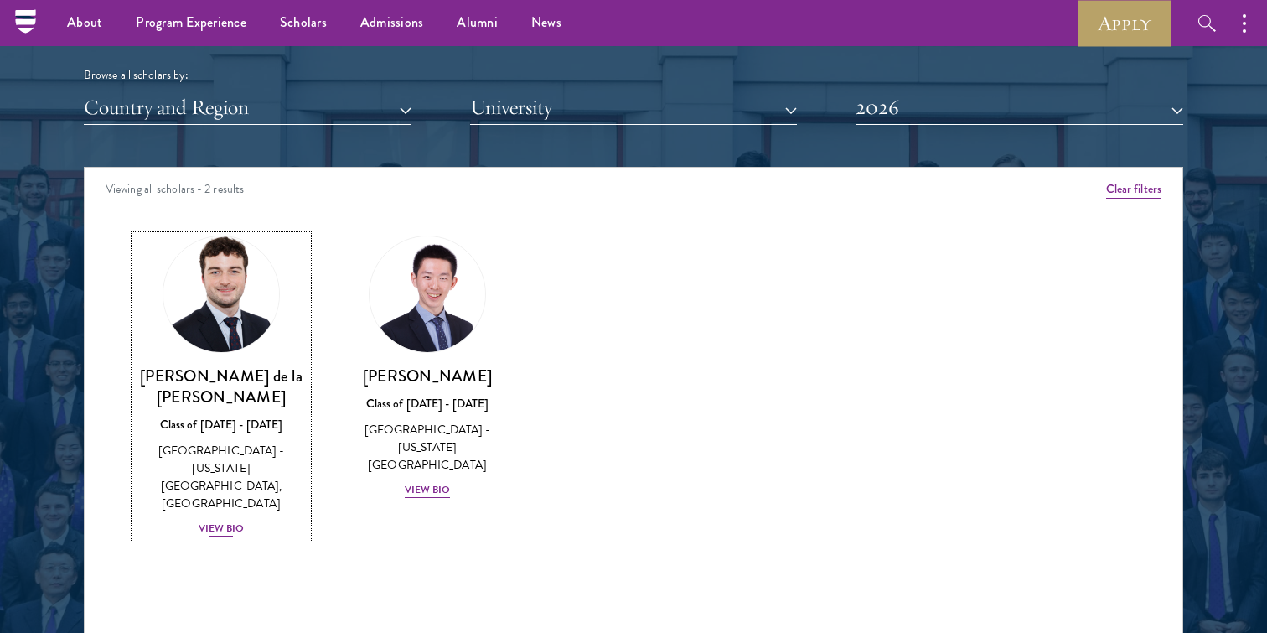
click at [257, 358] on link "[PERSON_NAME] de la [PERSON_NAME] Class of [DATE] - [DATE] [GEOGRAPHIC_DATA] - …" at bounding box center [221, 386] width 173 height 303
